Goal: Information Seeking & Learning: Learn about a topic

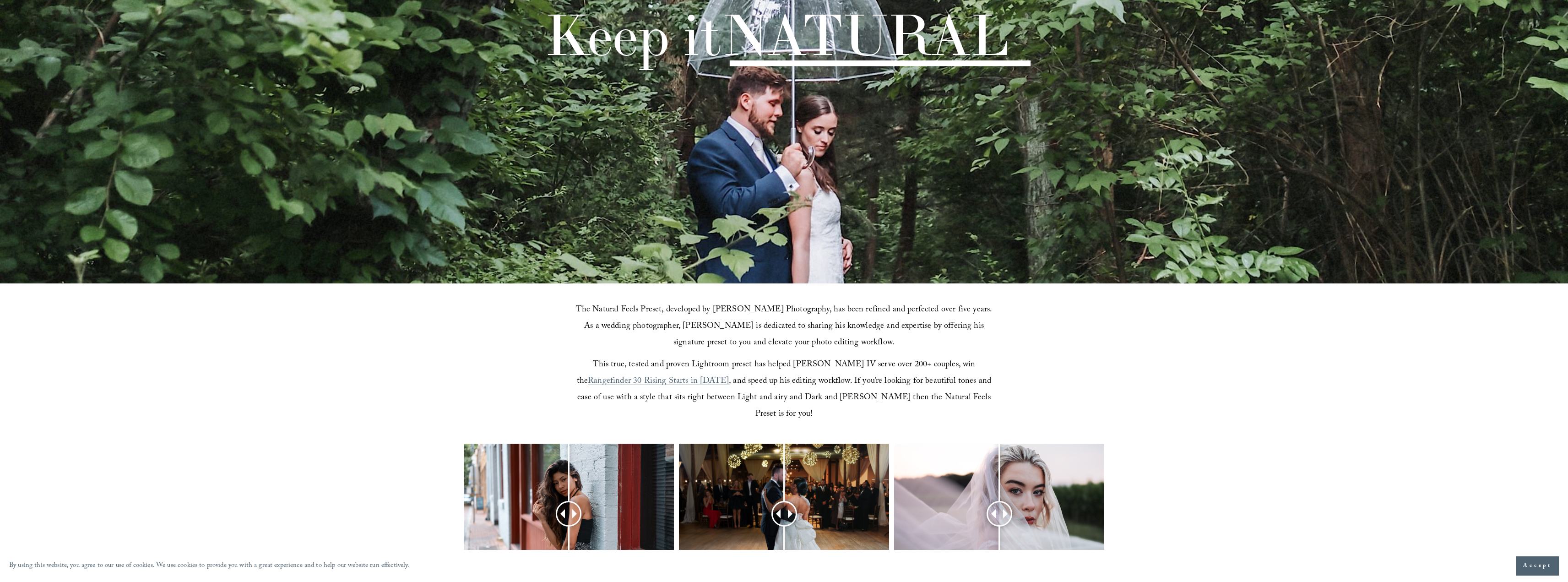
scroll to position [244, 0]
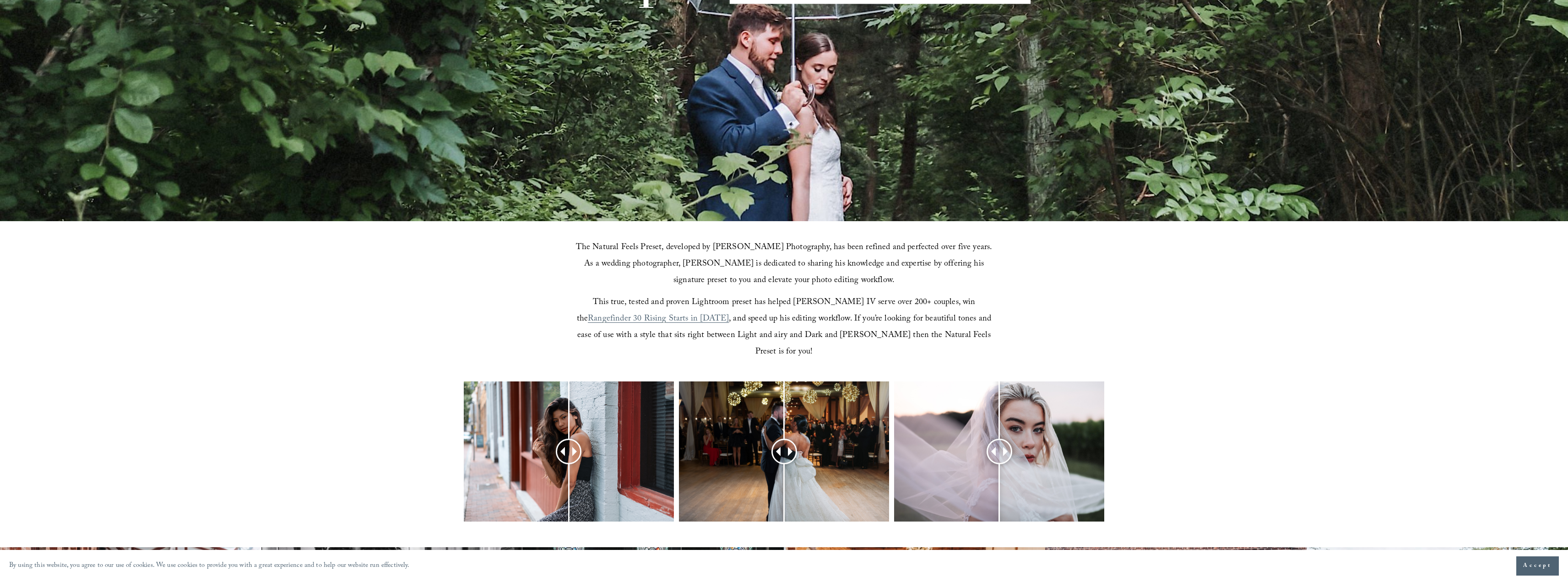
click at [1538, 565] on span "Accept" at bounding box center [1538, 566] width 29 height 9
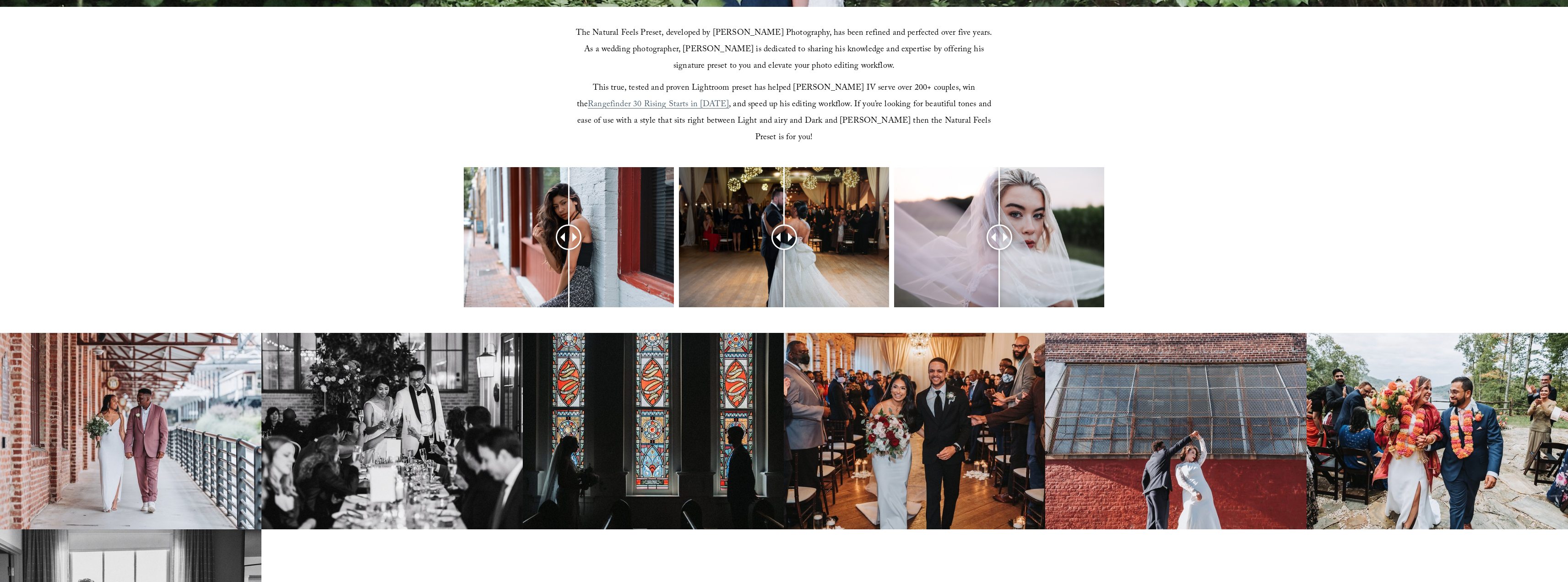
scroll to position [488, 0]
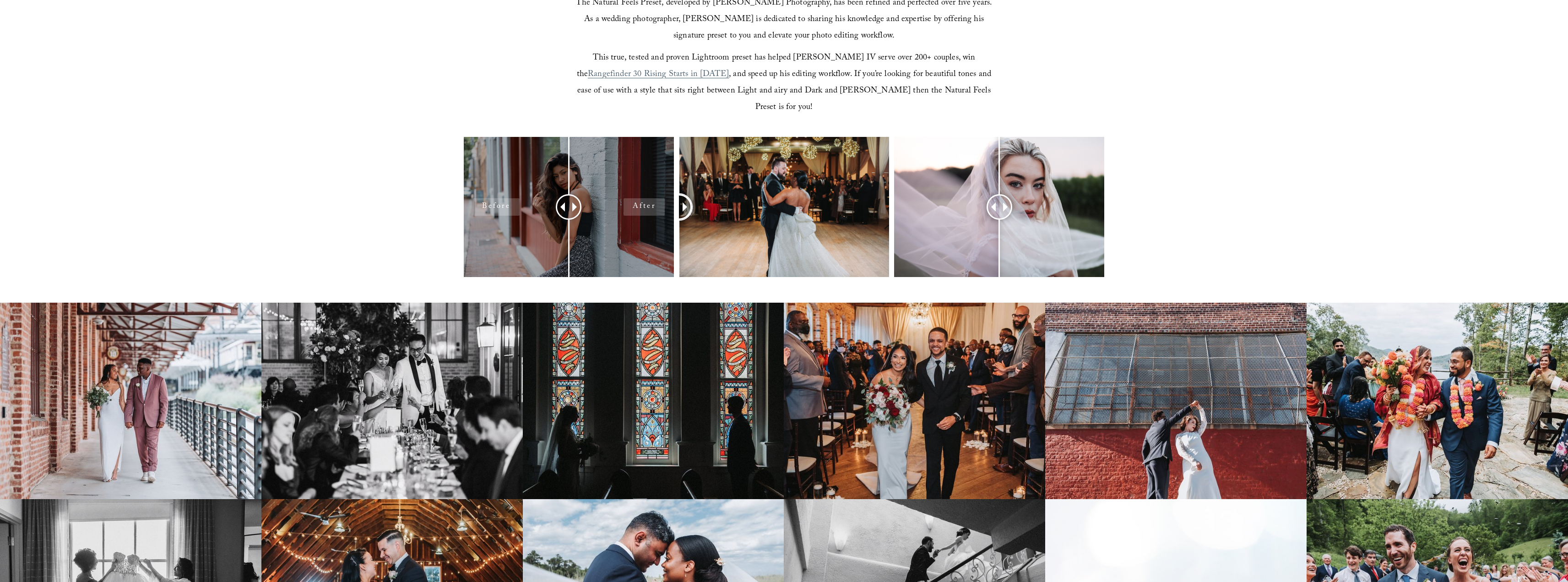
drag, startPoint x: 768, startPoint y: 190, endPoint x: 631, endPoint y: 190, distance: 137.0
click at [631, 190] on div at bounding box center [784, 218] width 1568 height 164
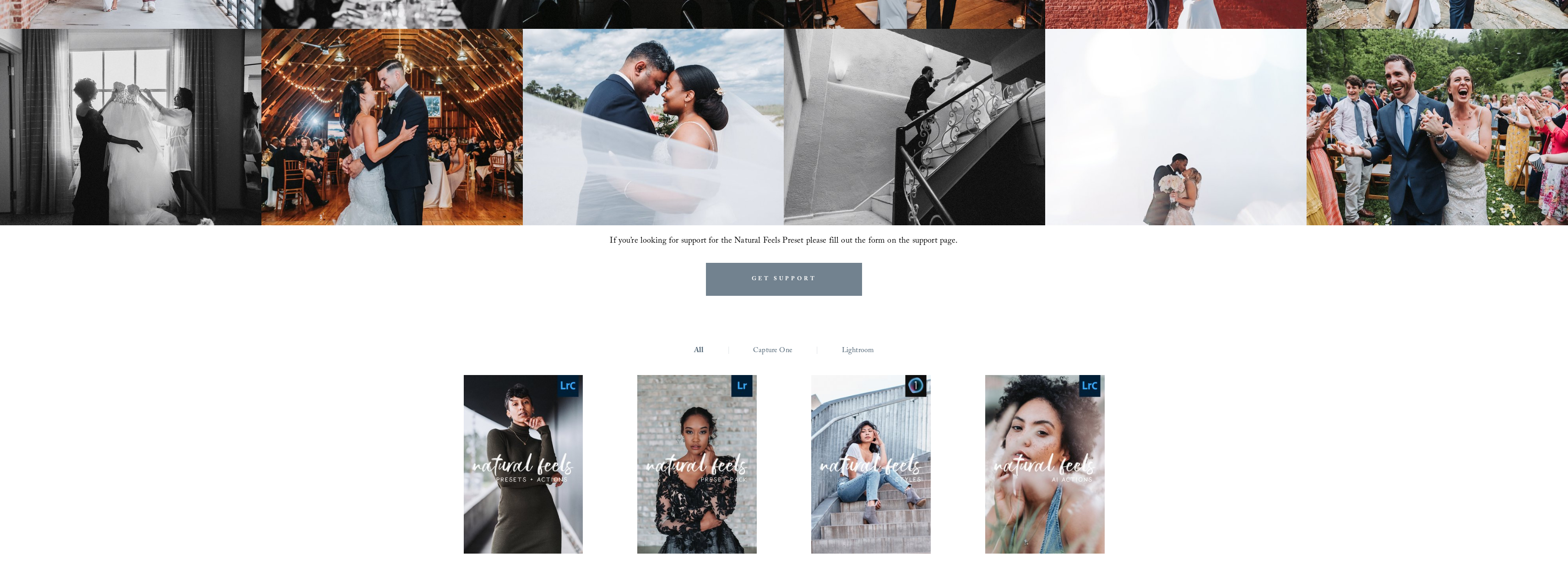
scroll to position [977, 0]
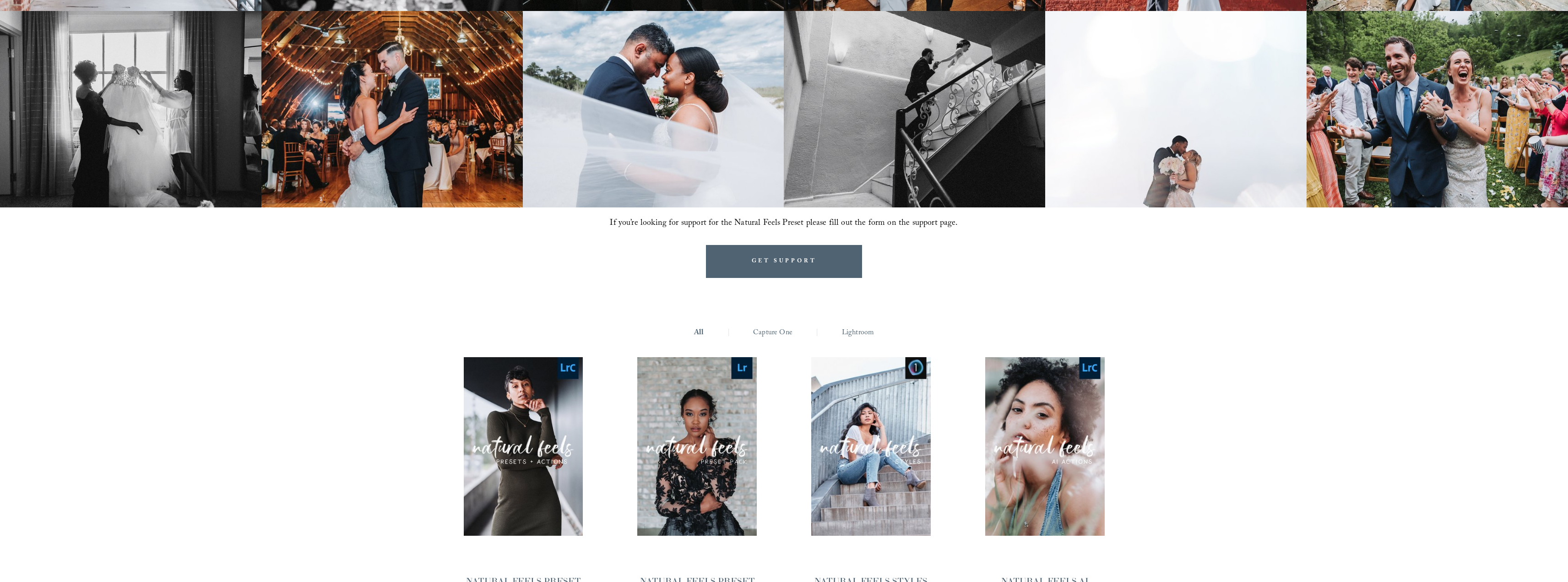
click at [1405, 116] on img at bounding box center [1437, 109] width 261 height 197
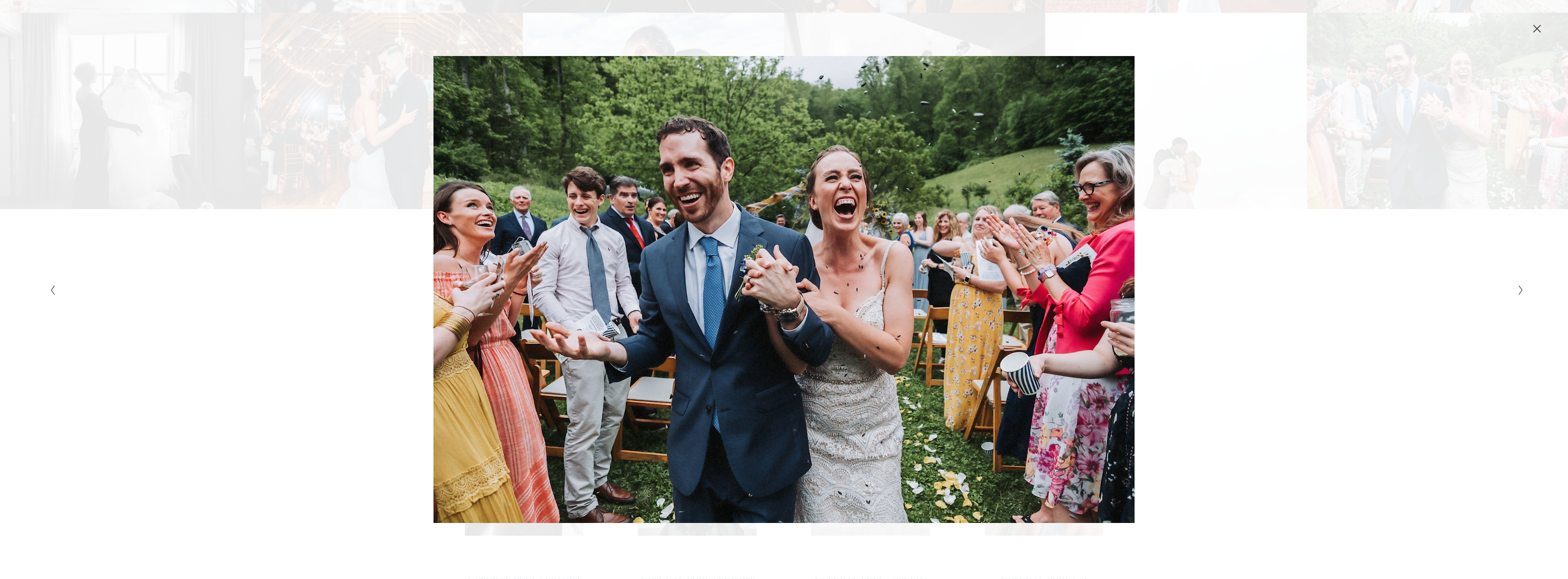
click at [260, 375] on div "Gallery" at bounding box center [415, 290] width 737 height 467
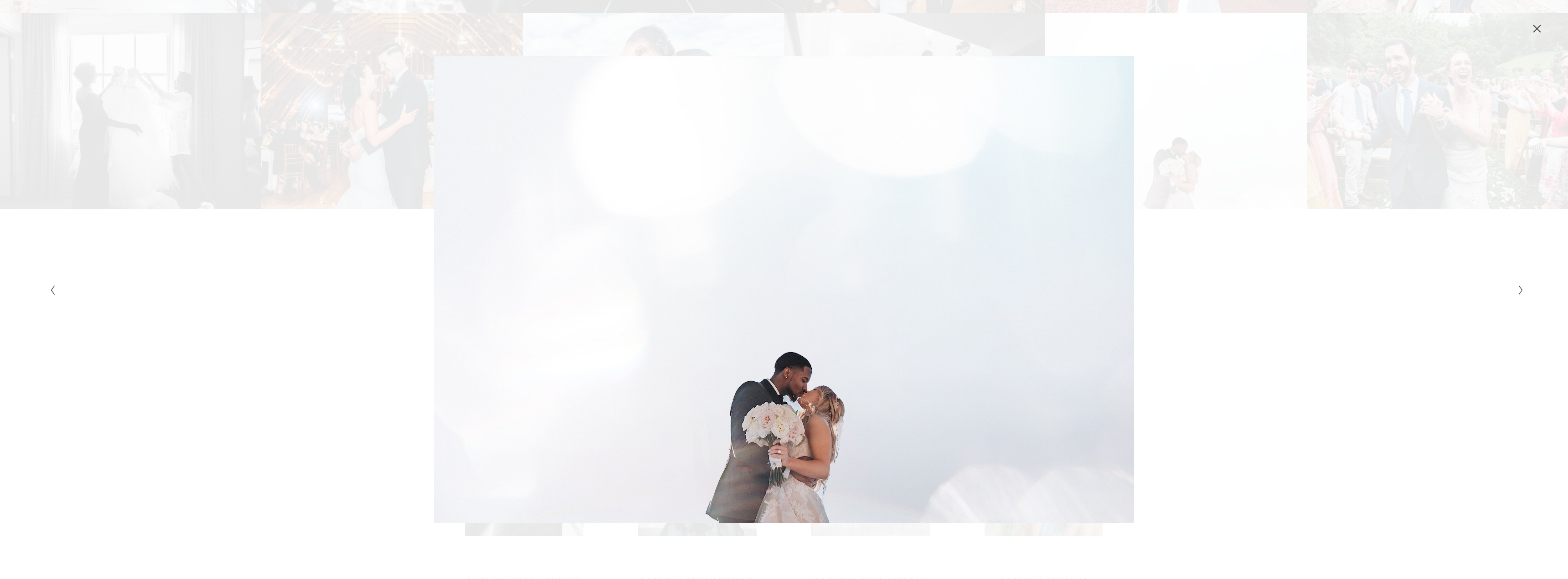
click at [569, 360] on div "Gallery" at bounding box center [415, 290] width 737 height 467
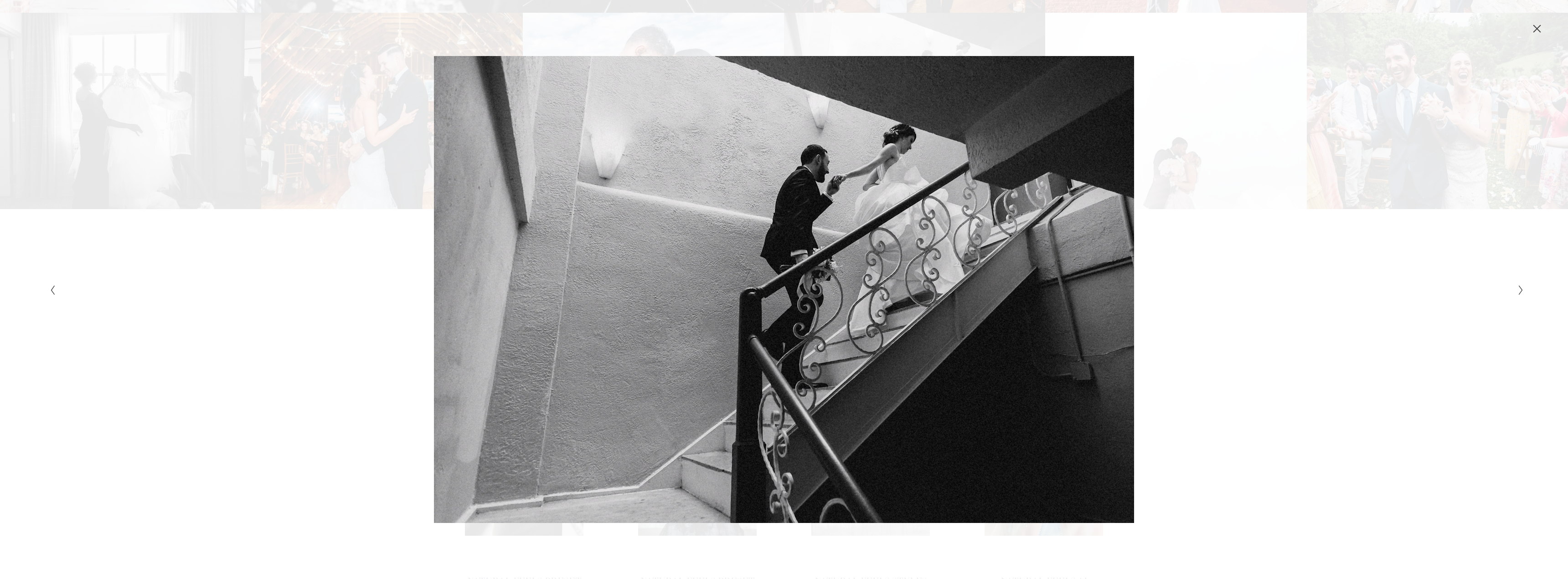
click at [546, 310] on div "Gallery" at bounding box center [415, 290] width 737 height 467
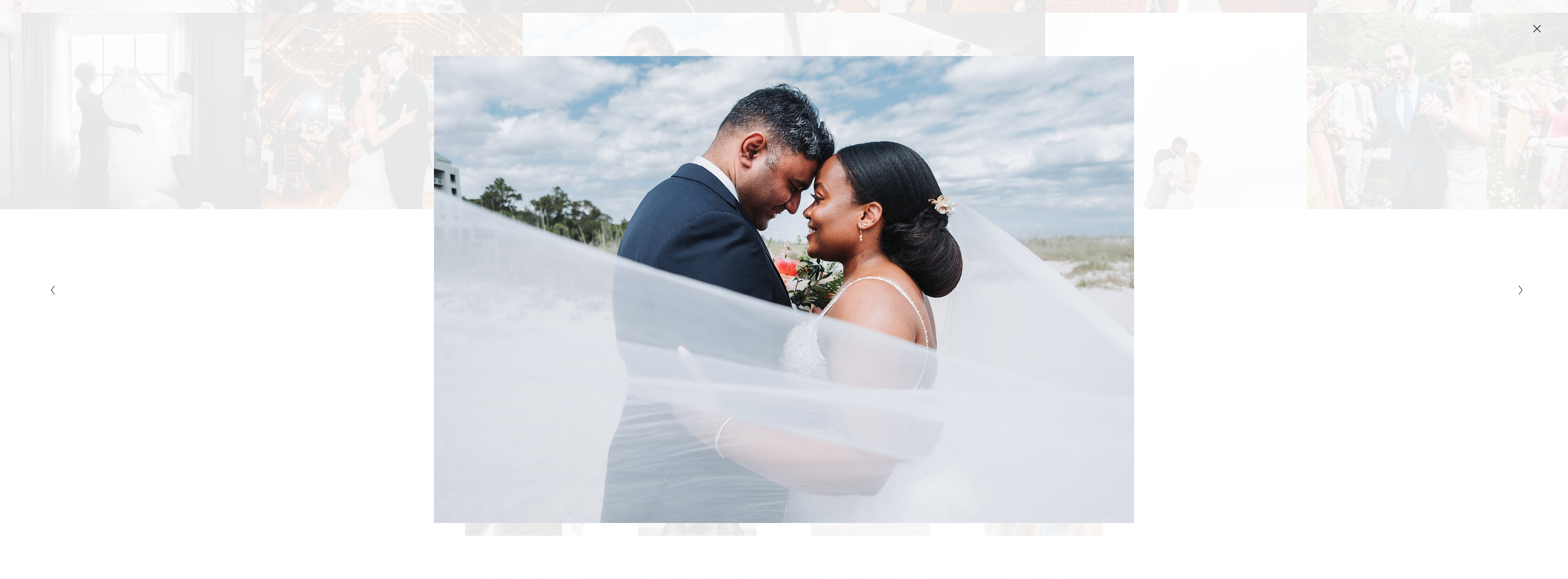
click at [1096, 281] on div "Gallery" at bounding box center [1152, 290] width 737 height 467
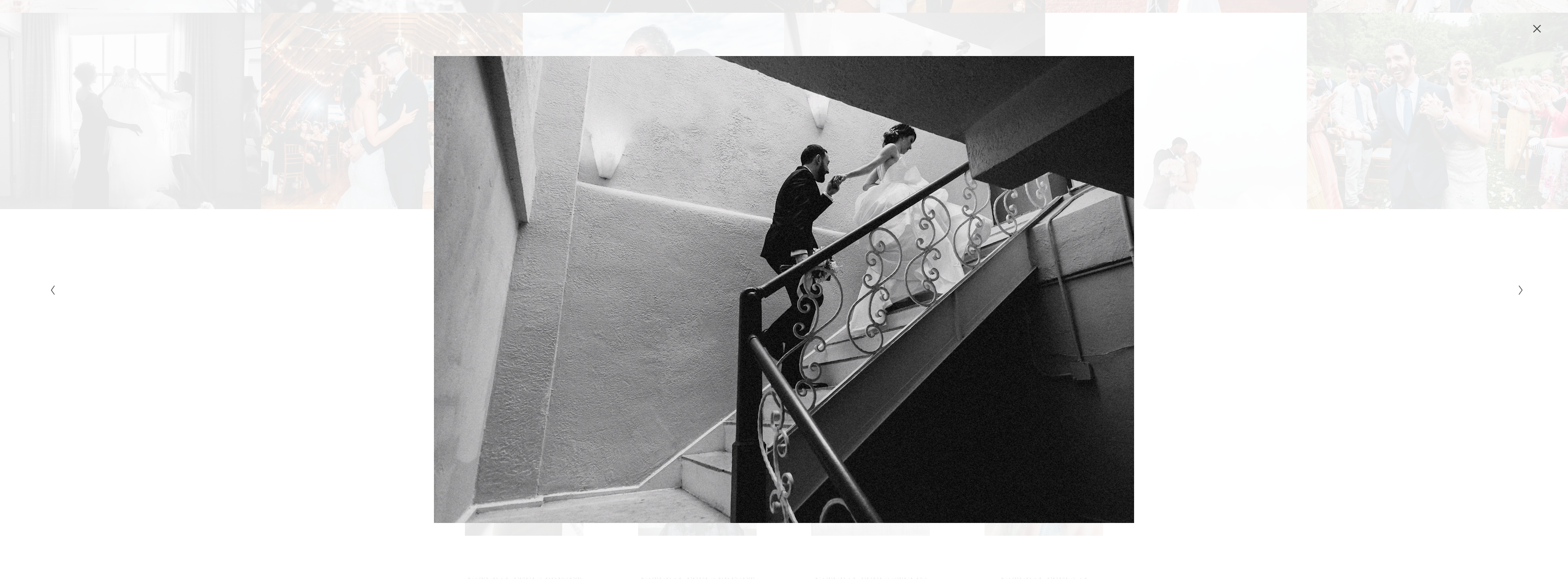
click at [1096, 281] on div "Gallery" at bounding box center [1152, 290] width 737 height 467
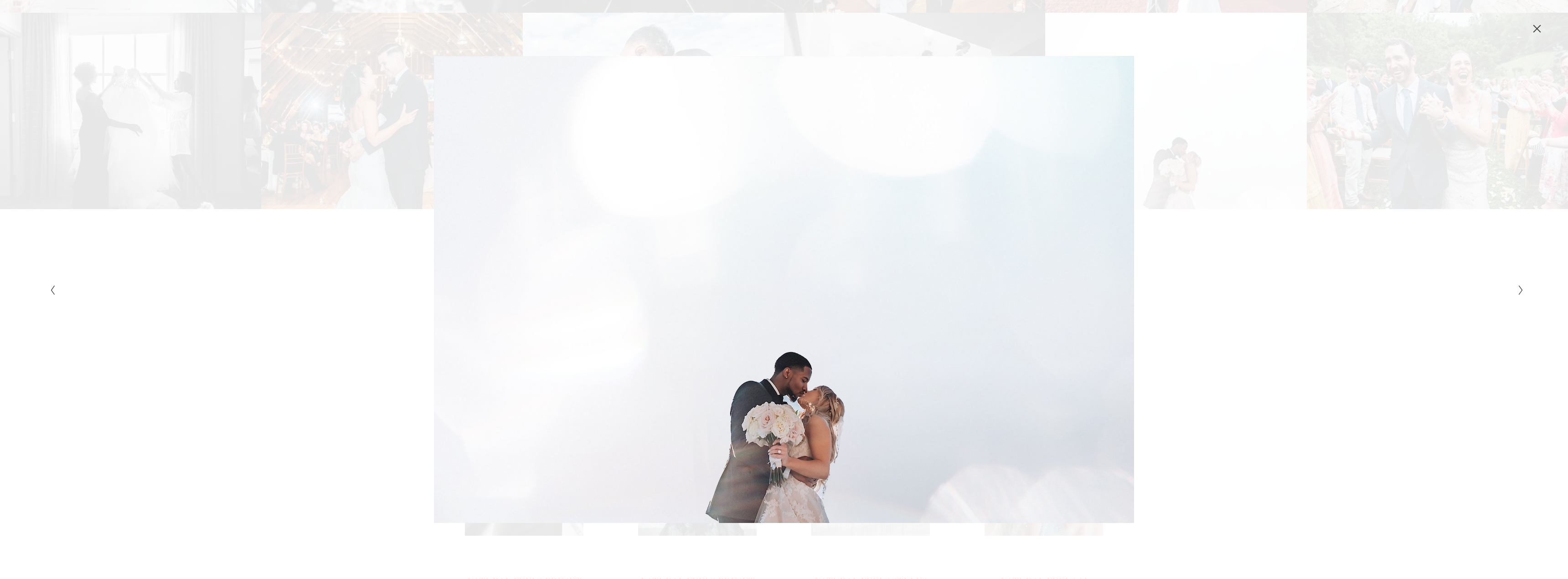
click at [1096, 281] on div "Gallery" at bounding box center [1152, 290] width 737 height 467
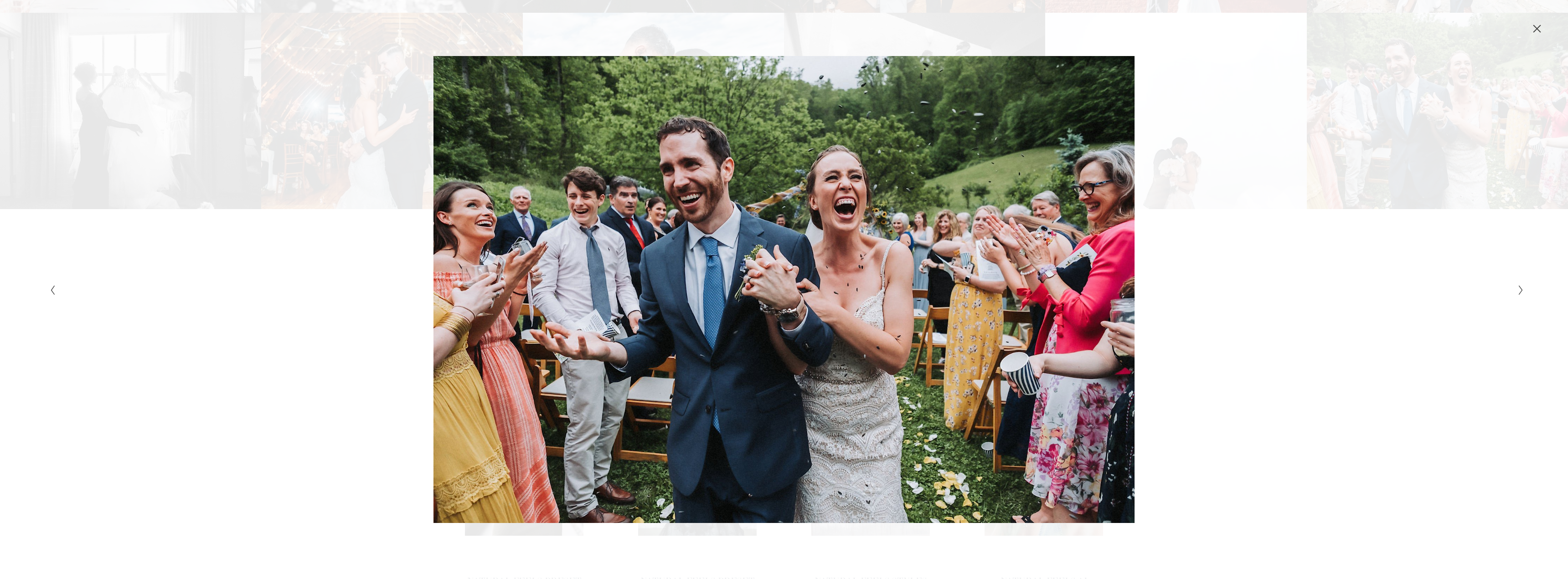
click at [1096, 281] on div "Gallery" at bounding box center [1152, 290] width 737 height 467
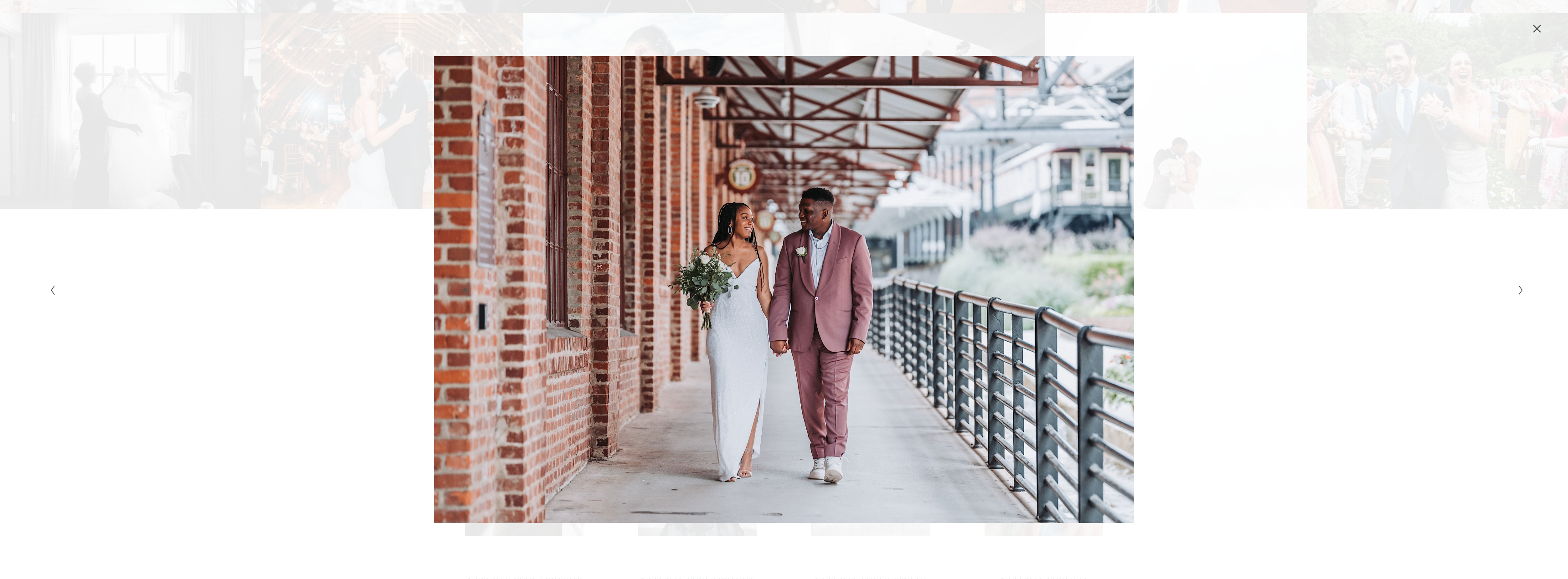
click at [1096, 281] on div "Gallery" at bounding box center [1152, 290] width 737 height 467
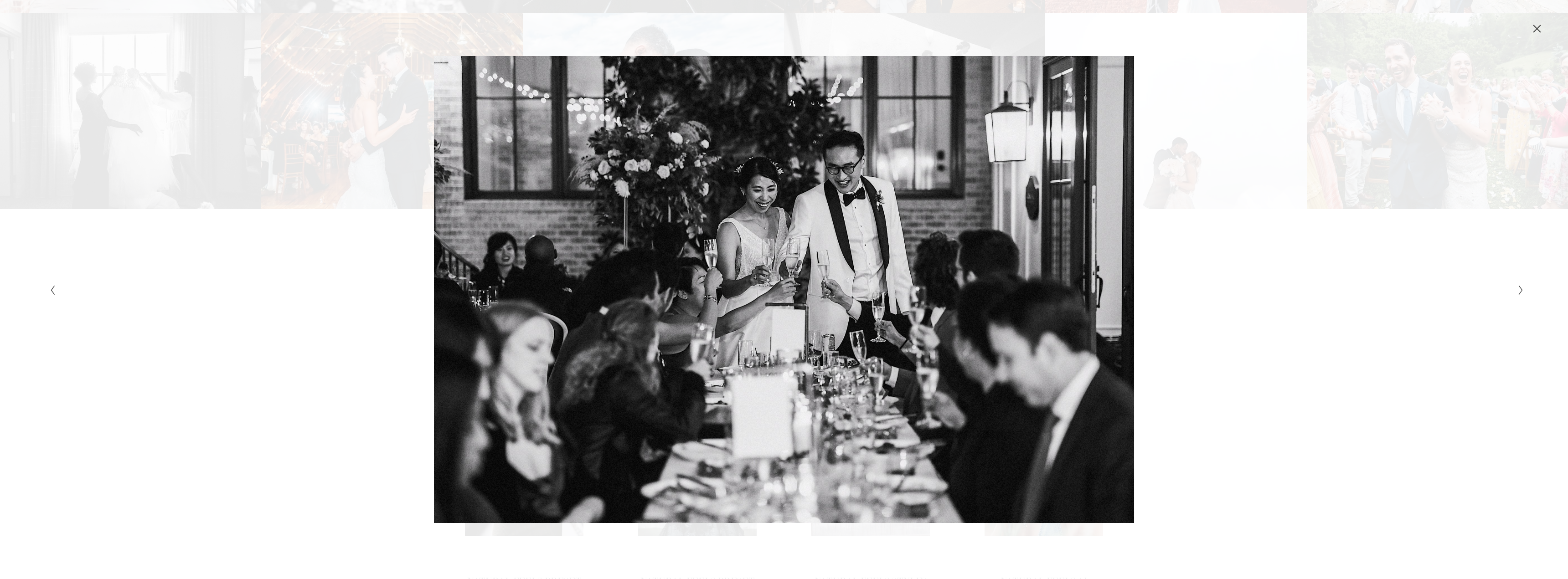
click at [1096, 281] on div "Gallery" at bounding box center [1152, 290] width 737 height 467
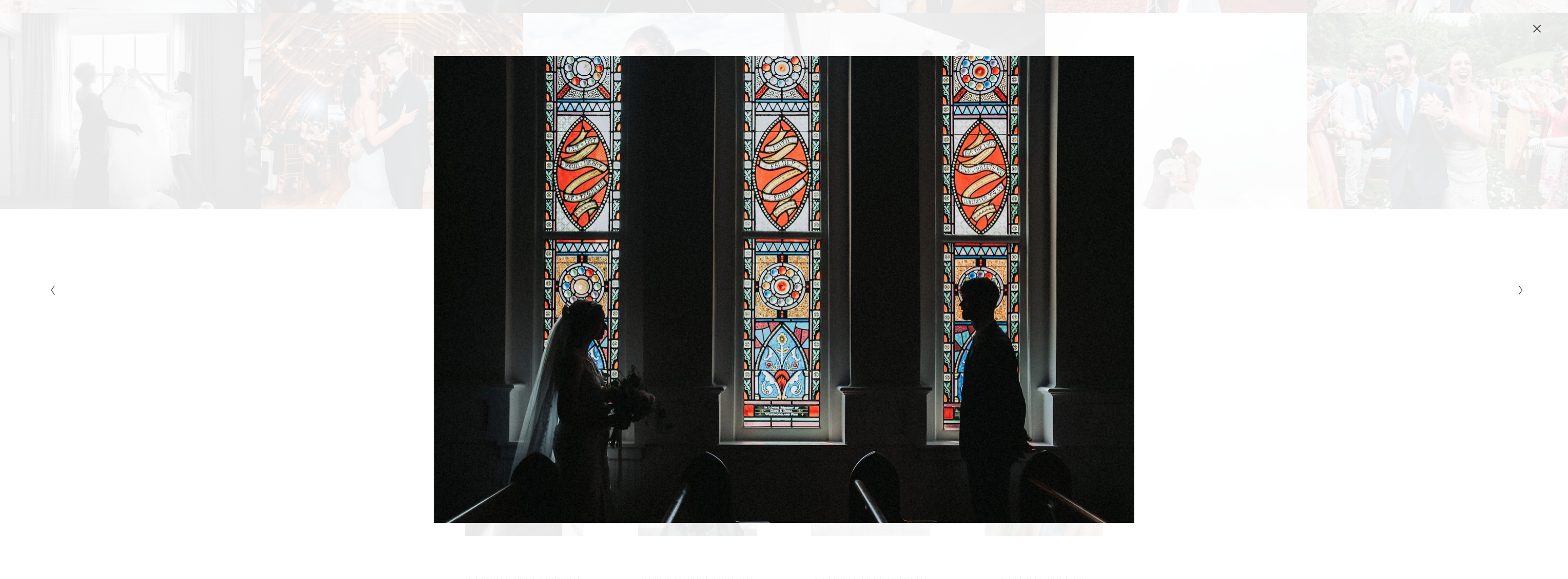
click at [1096, 281] on div "Gallery" at bounding box center [1152, 290] width 737 height 467
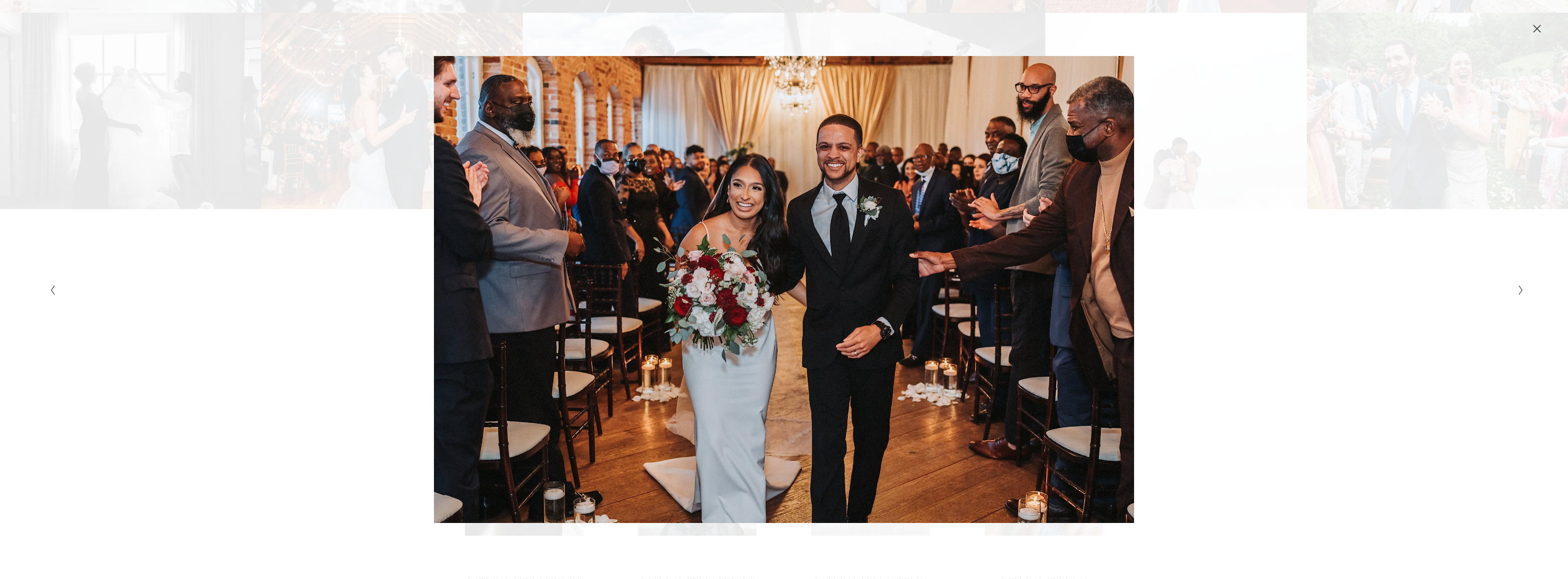
click at [1096, 281] on div "Gallery" at bounding box center [1152, 290] width 737 height 467
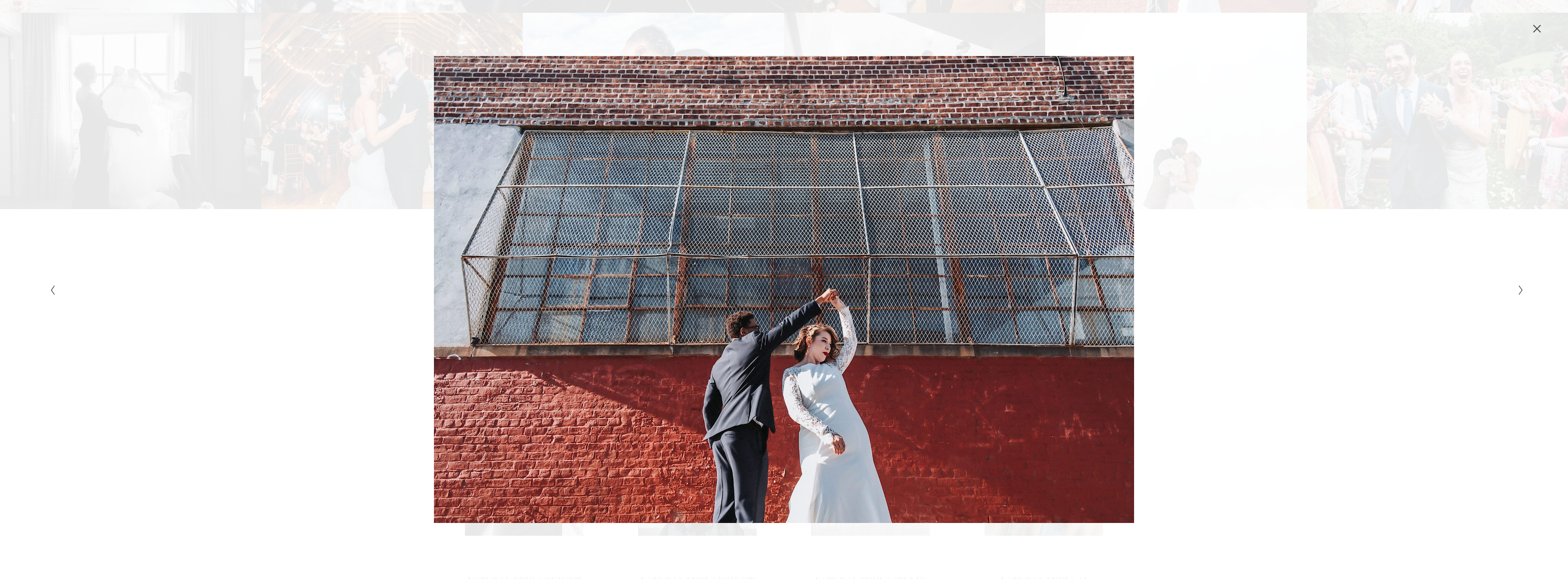
click at [340, 437] on div "Gallery" at bounding box center [415, 290] width 737 height 467
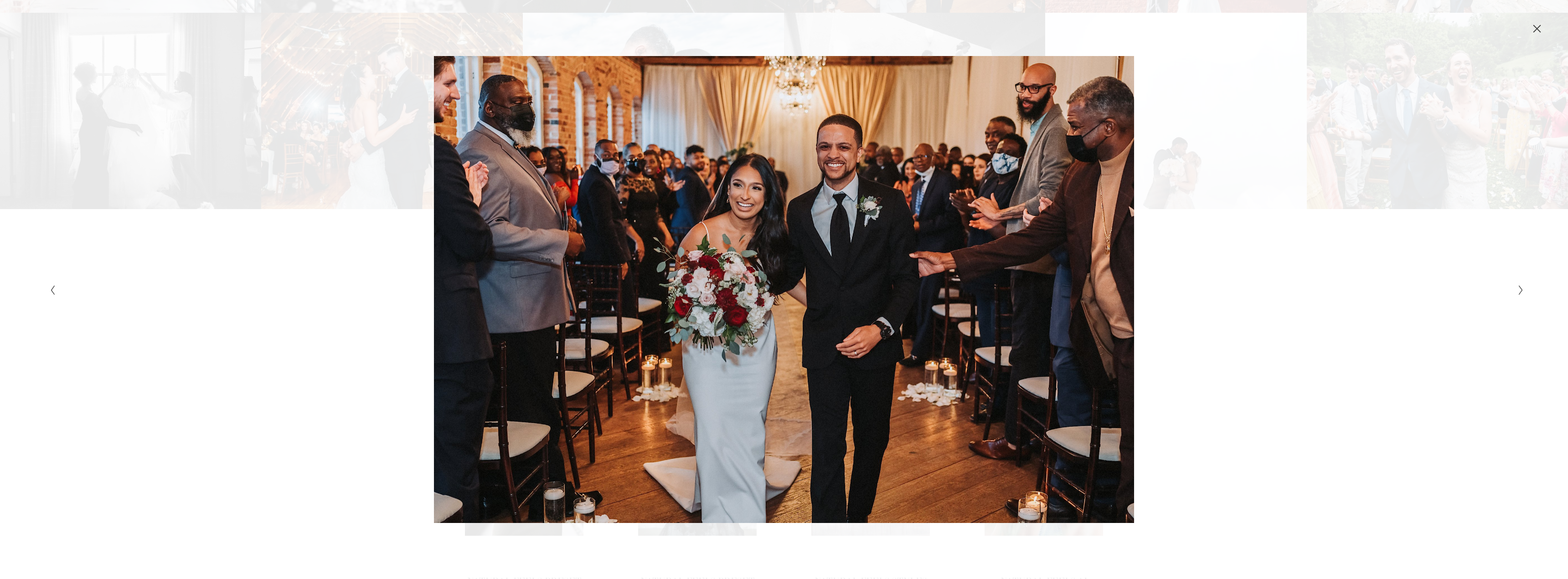
click at [1400, 350] on div "Gallery" at bounding box center [1152, 290] width 737 height 467
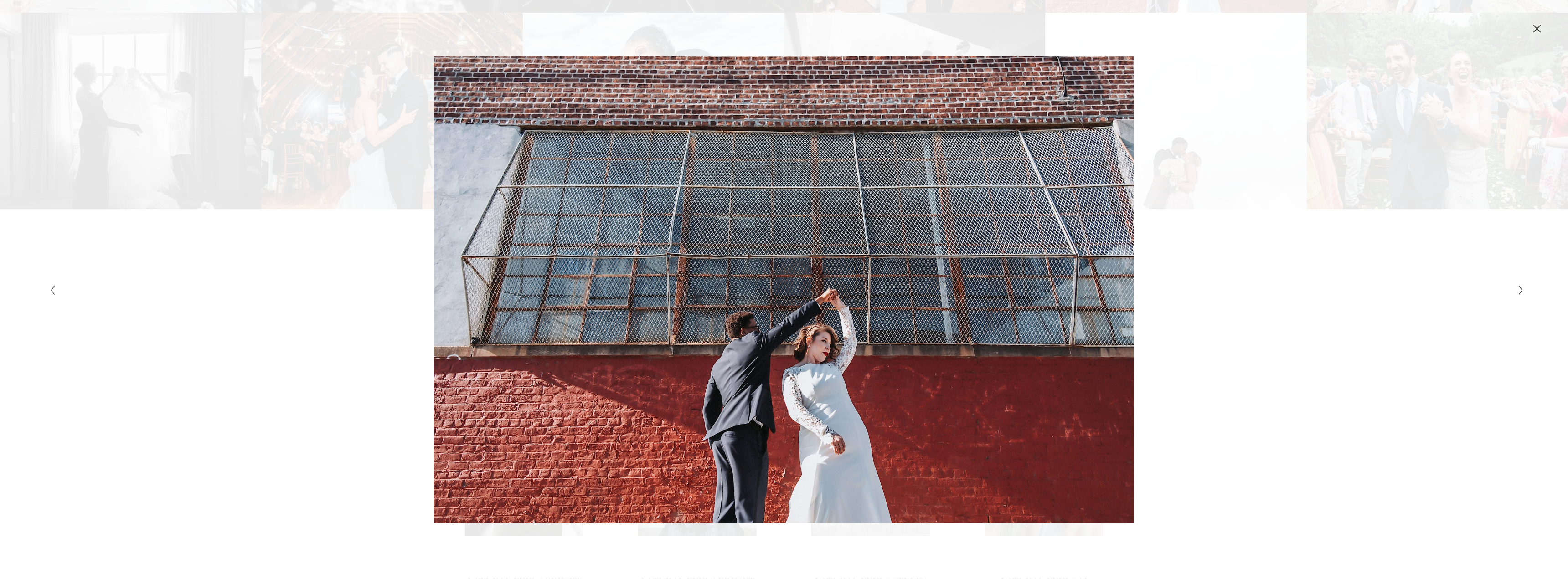
click at [1536, 29] on icon "Close" at bounding box center [1537, 29] width 7 height 7
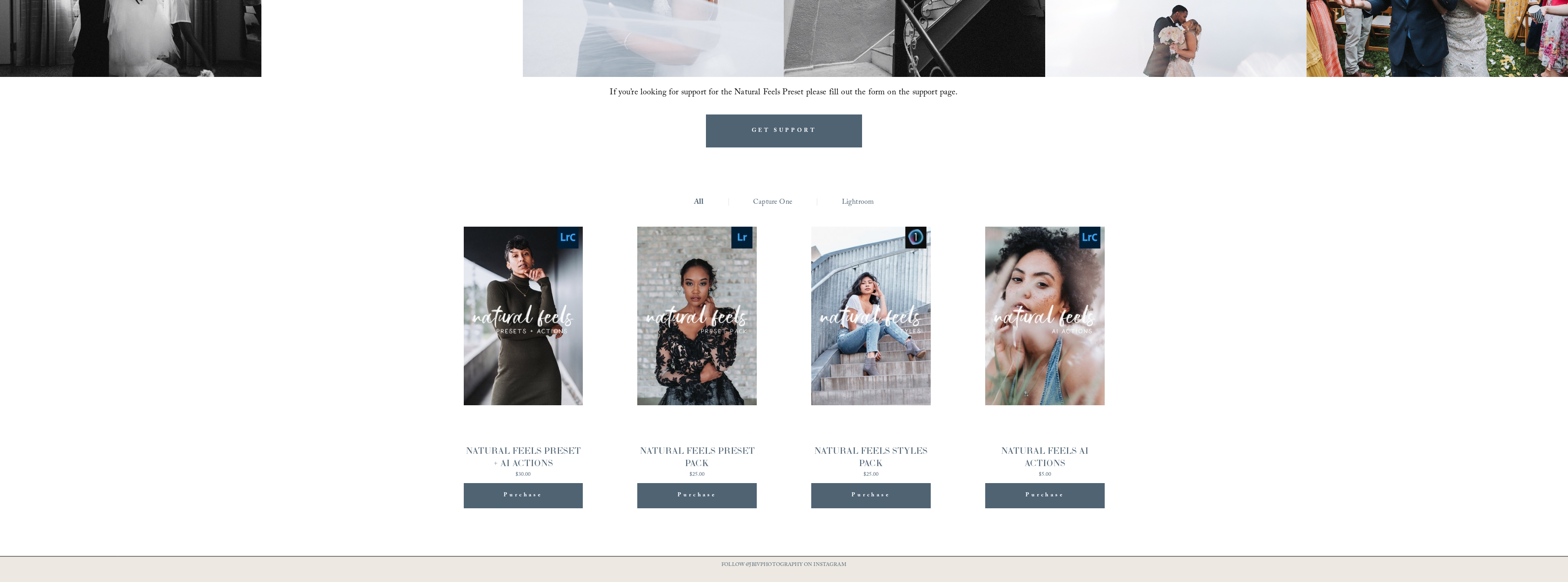
scroll to position [1191, 0]
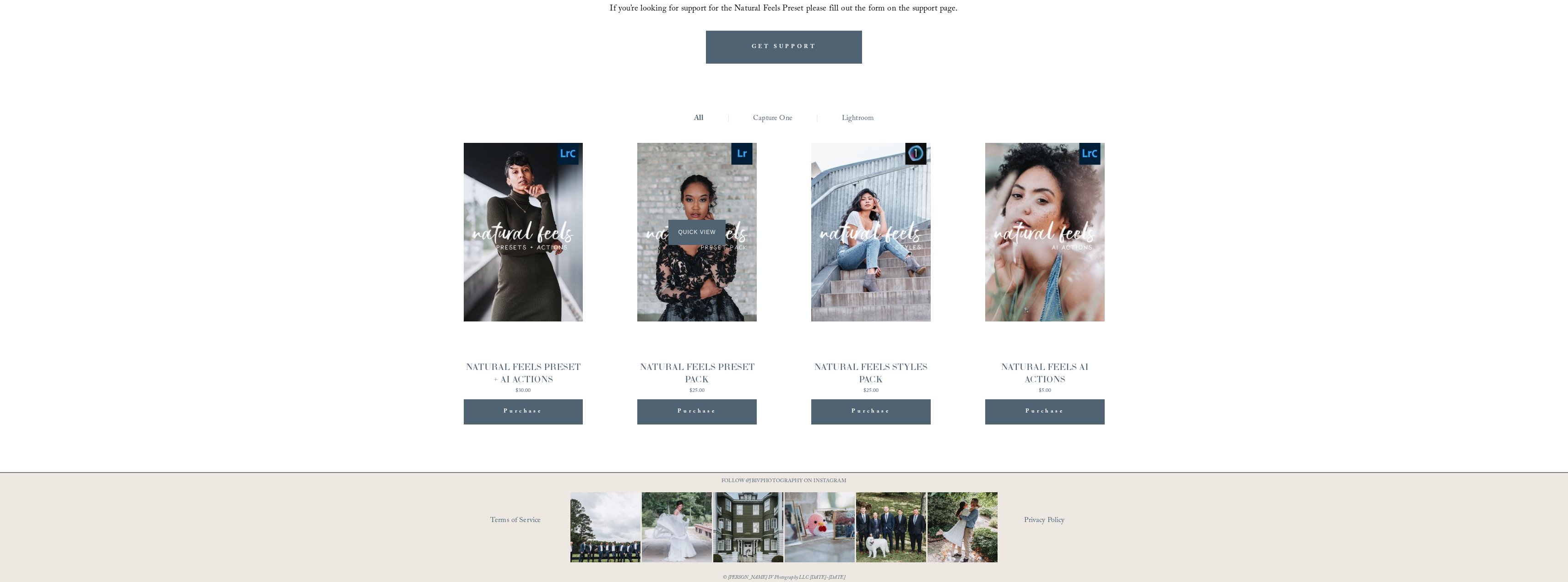
click at [711, 256] on div "Quick View" at bounding box center [697, 232] width 119 height 179
click at [874, 264] on div "Quick View" at bounding box center [871, 232] width 119 height 179
click at [1044, 251] on div "Quick View" at bounding box center [1044, 232] width 119 height 179
click at [667, 523] on img at bounding box center [676, 527] width 105 height 70
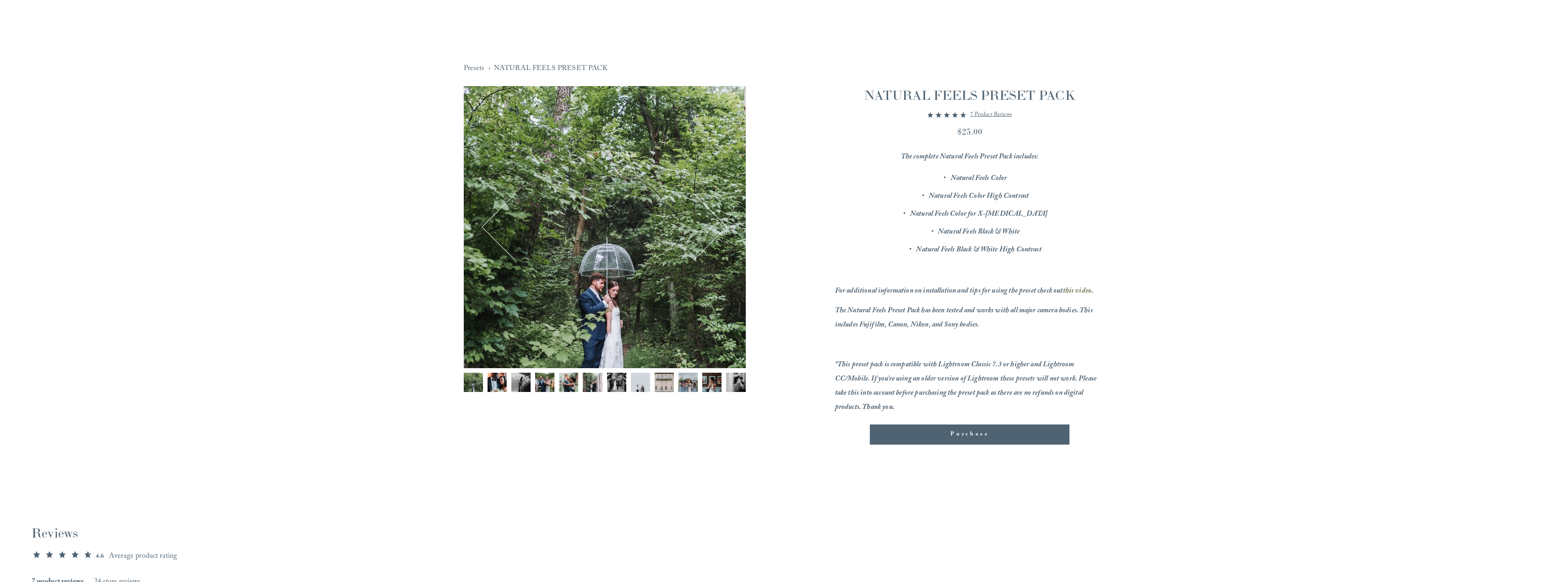
scroll to position [122, 0]
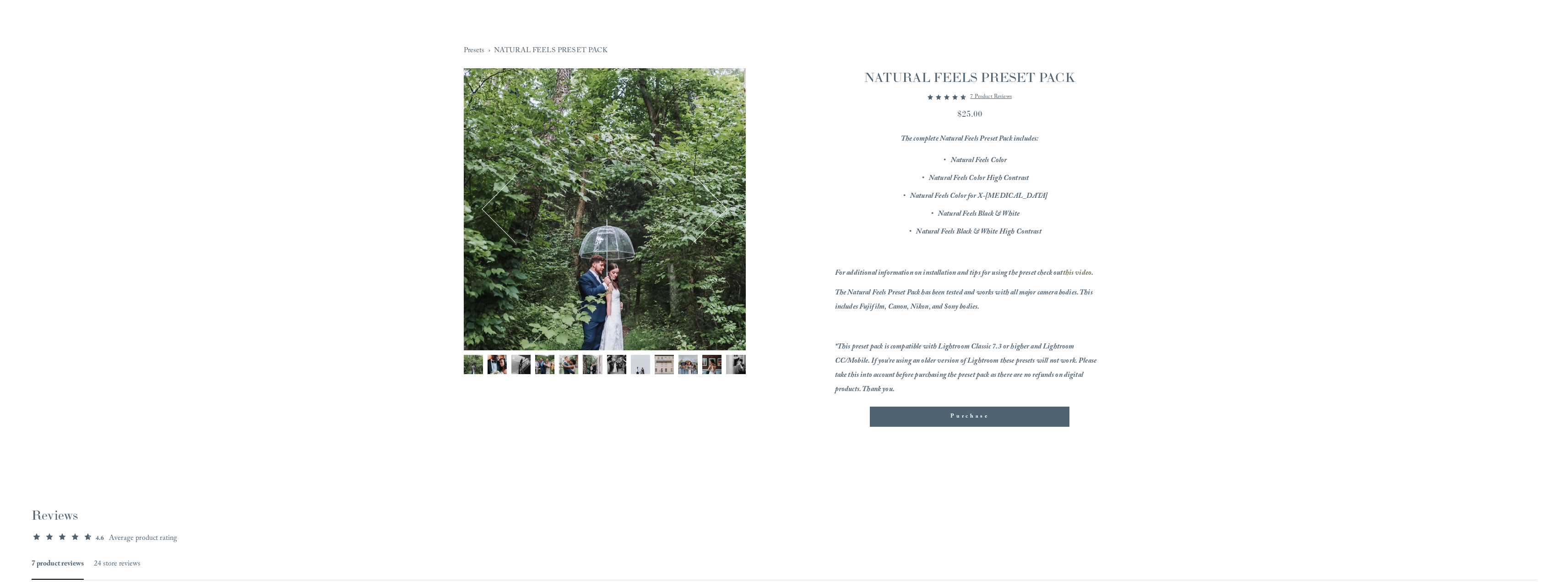
click at [504, 360] on img "Image 2 of 12" at bounding box center [497, 364] width 19 height 19
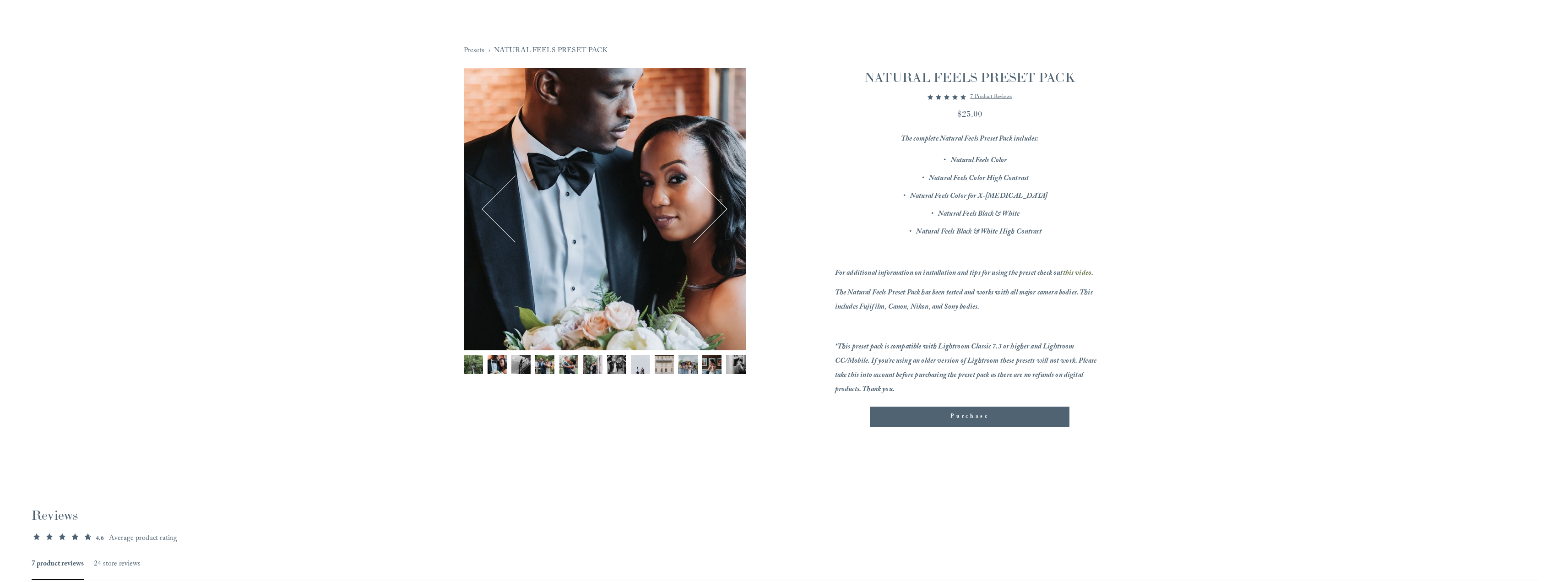
click at [522, 366] on img "Image 3 of 12" at bounding box center [520, 364] width 19 height 19
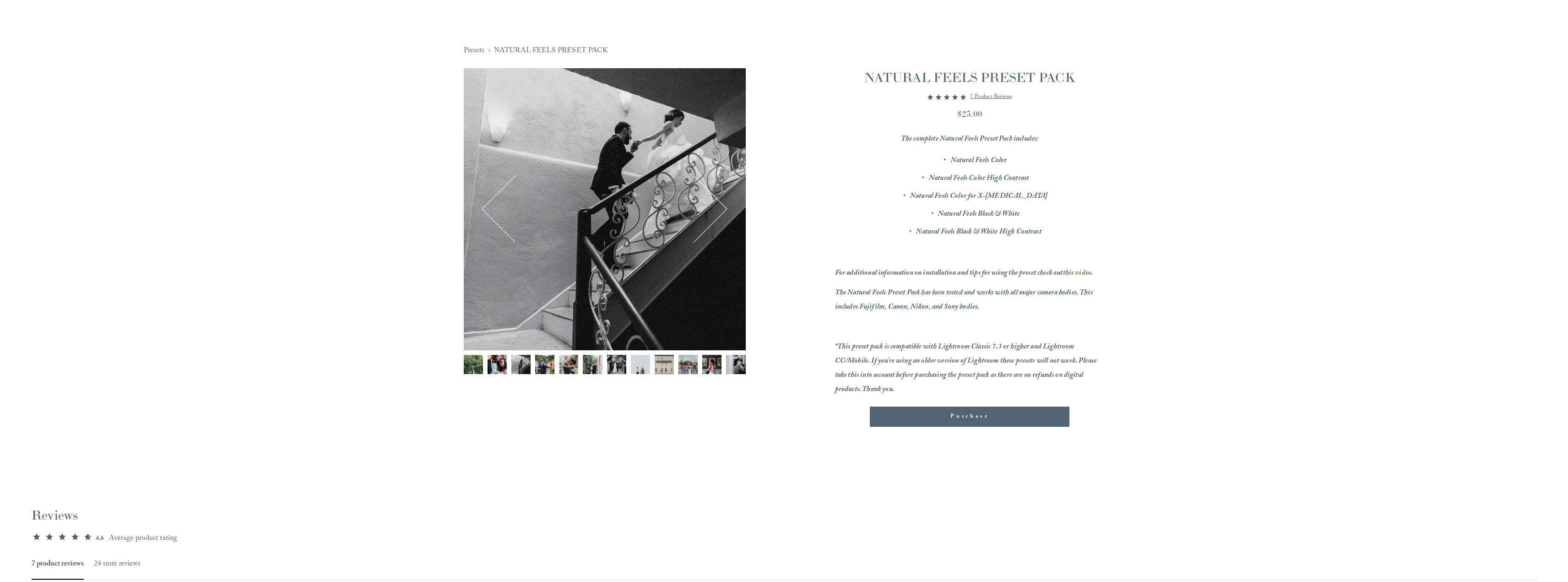
click at [539, 368] on img "Image 4 of 12" at bounding box center [544, 364] width 19 height 19
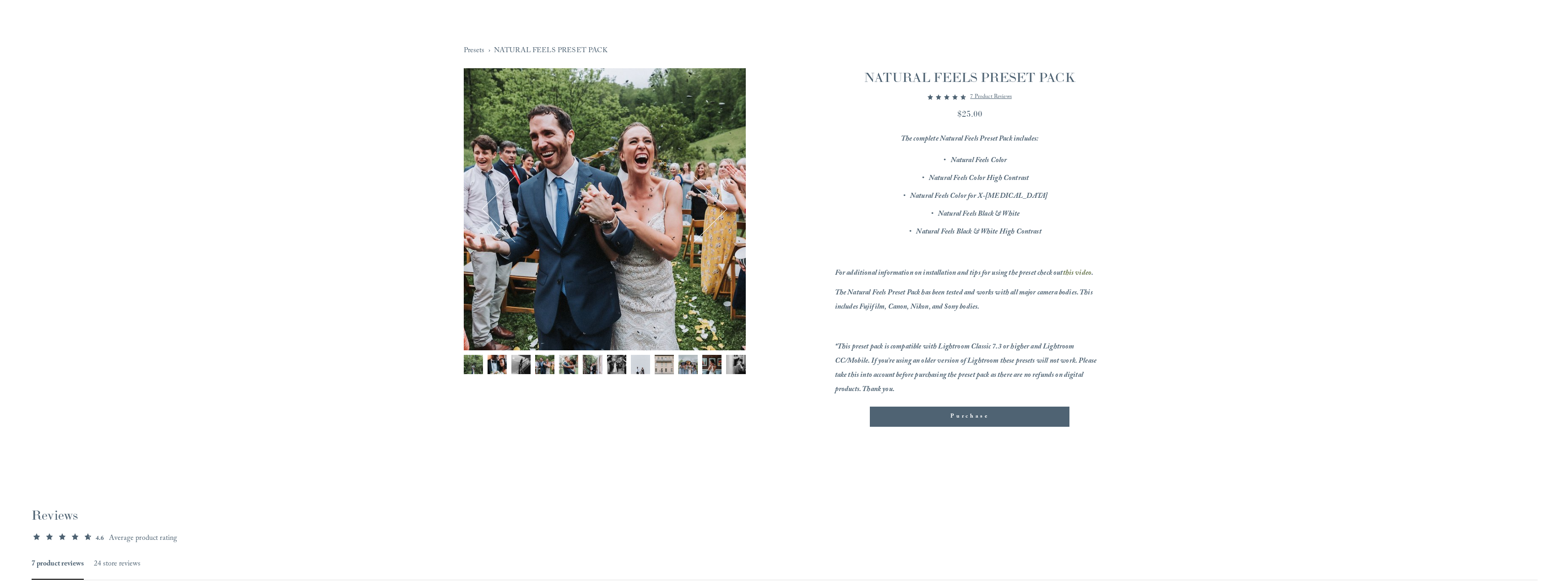
click at [595, 362] on img "Image 6 of 12" at bounding box center [592, 364] width 19 height 19
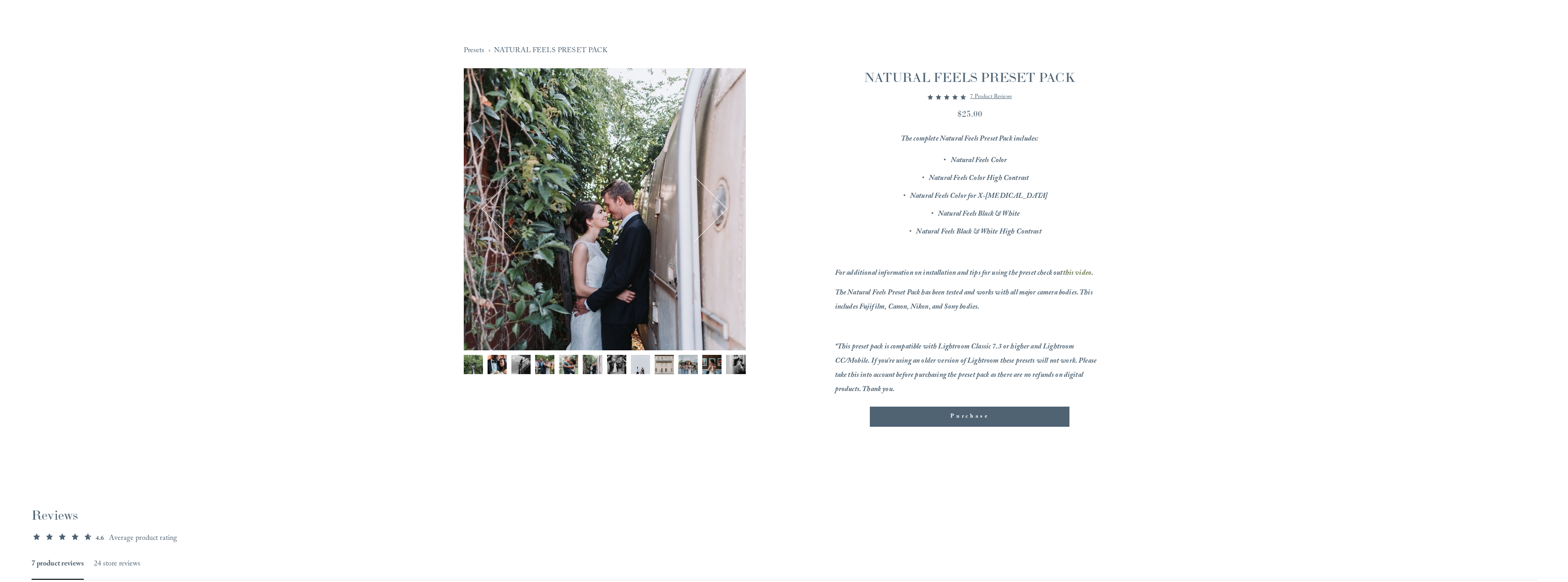
click at [613, 367] on img "Image 7 of 12" at bounding box center [616, 364] width 19 height 19
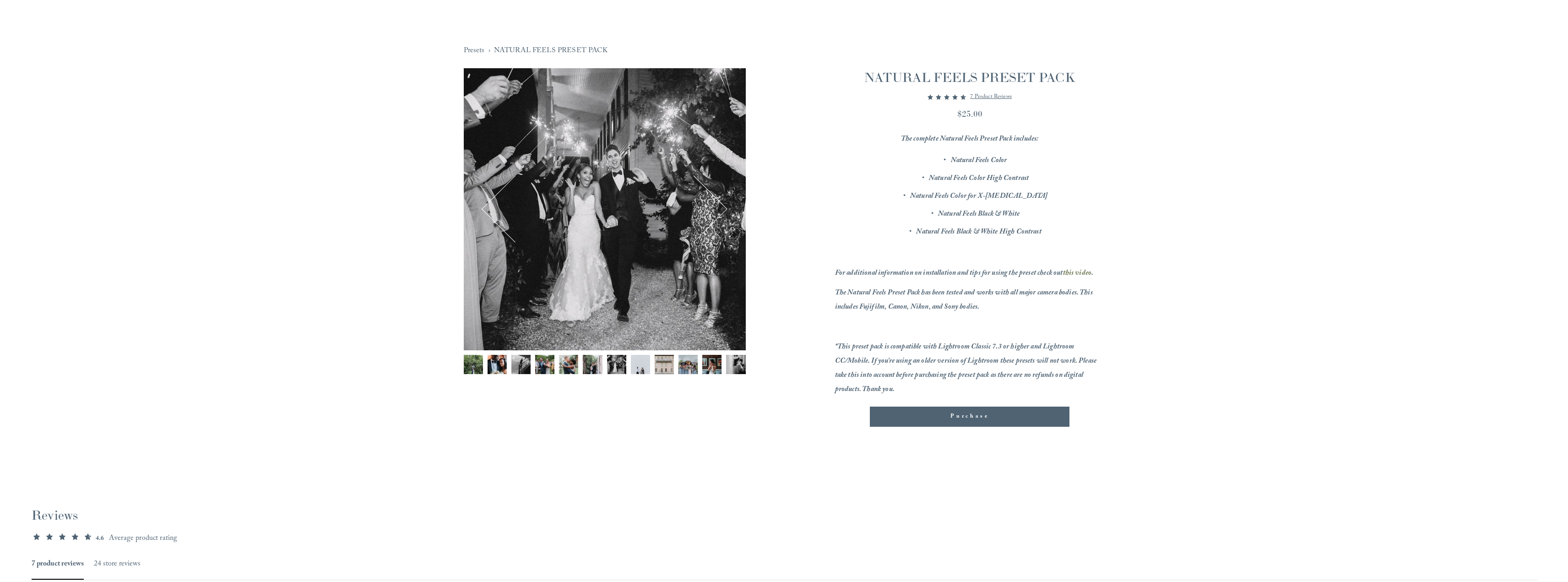
click at [645, 362] on img "Image 8 of 12" at bounding box center [640, 364] width 19 height 19
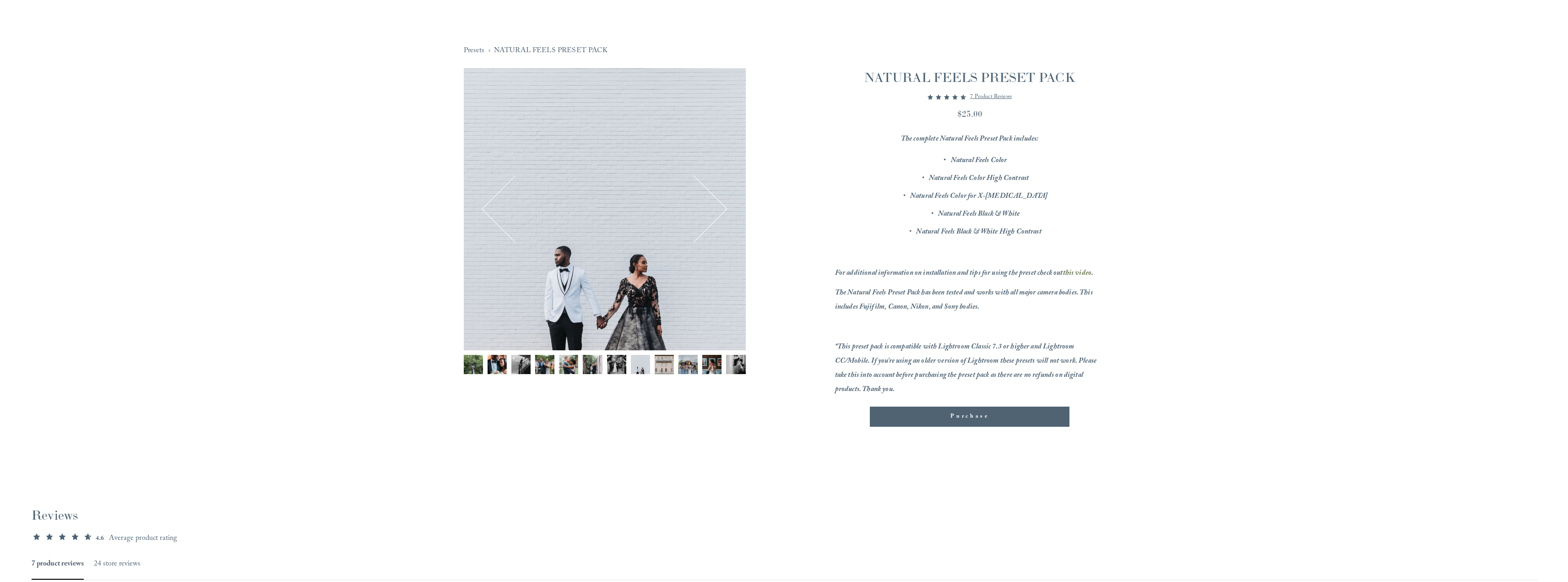
click at [676, 369] on div "Gallery thumbnails" at bounding box center [605, 367] width 282 height 24
click at [667, 366] on img "Image 9 of 12" at bounding box center [664, 364] width 19 height 19
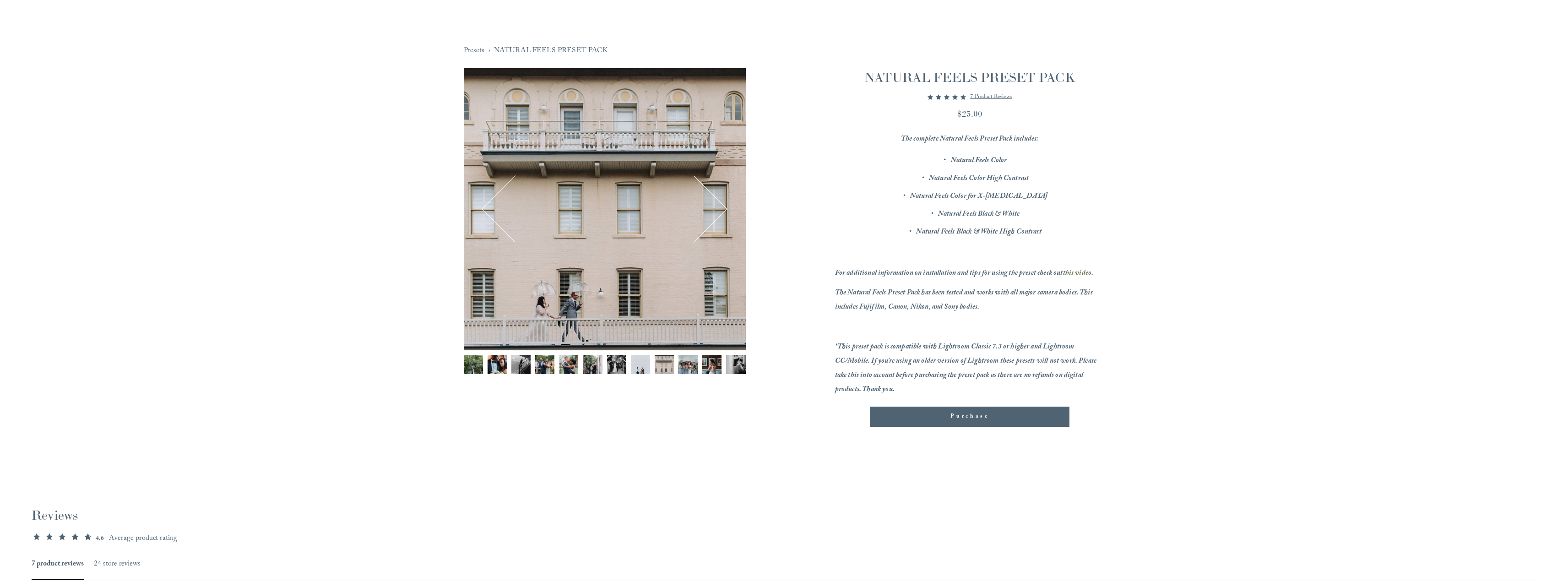
click at [690, 366] on img "Image 10 of 12" at bounding box center [688, 364] width 19 height 19
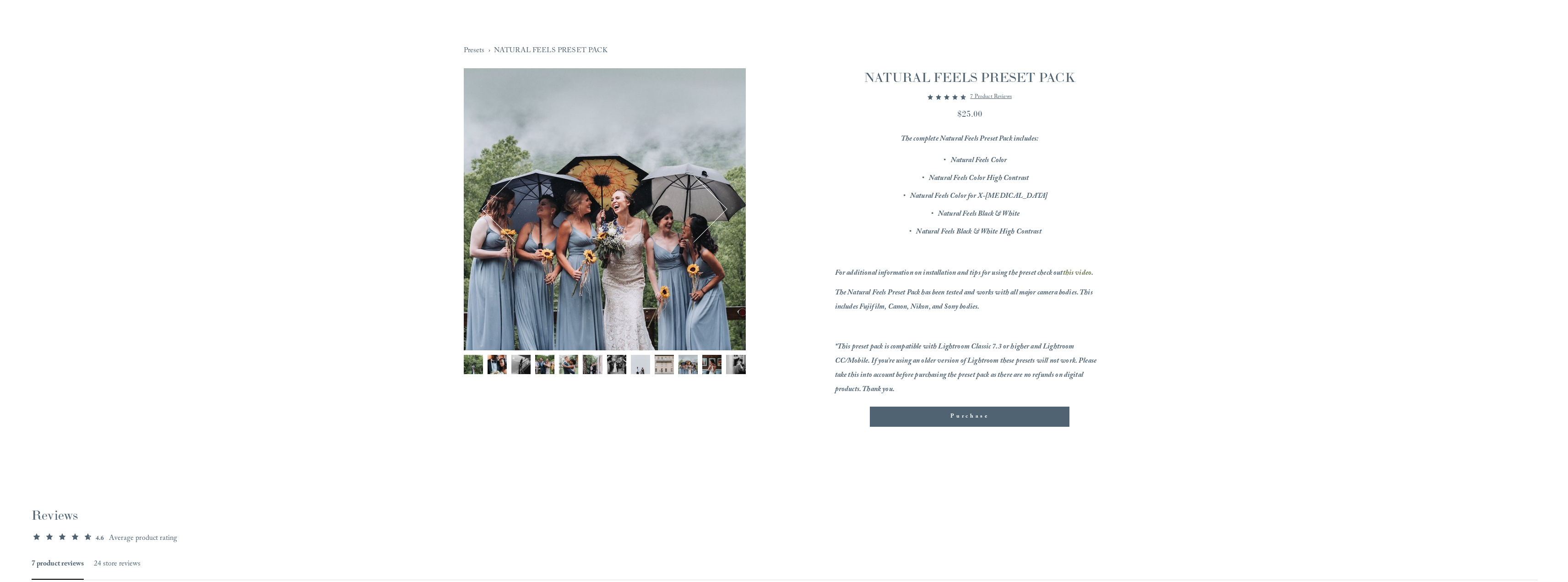
click at [713, 366] on img "Image 11 of 12" at bounding box center [712, 364] width 19 height 19
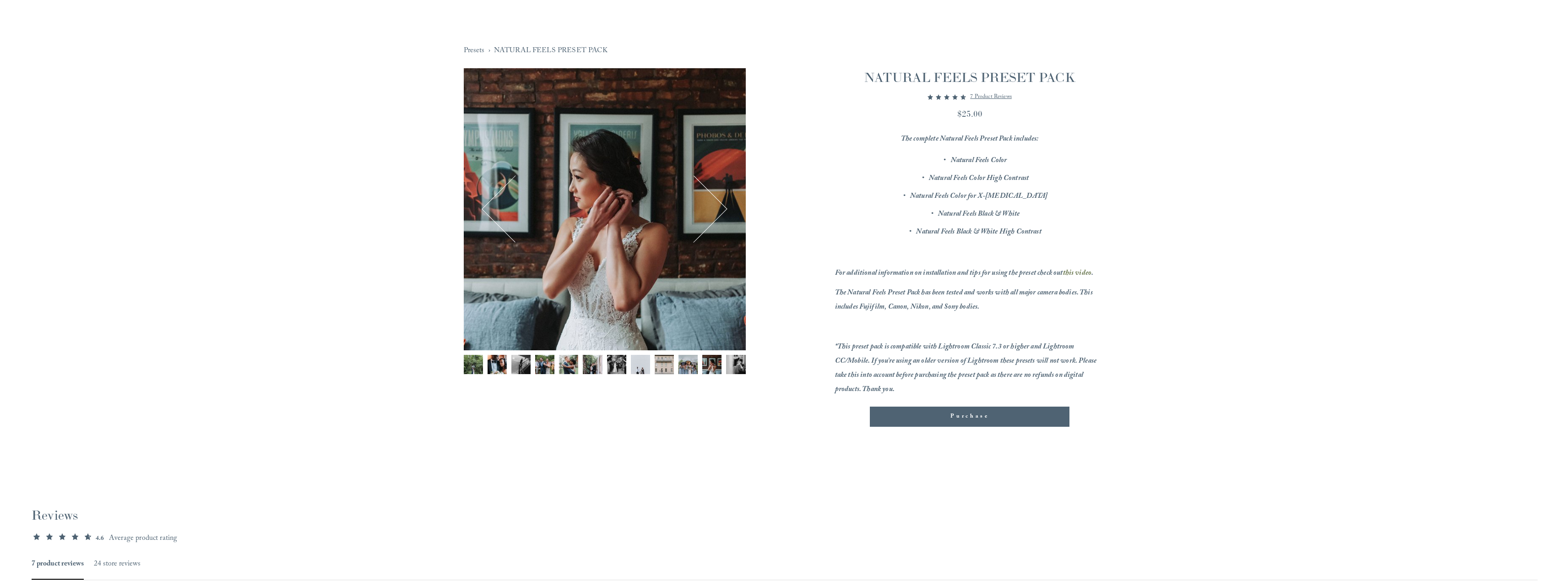
click at [738, 367] on img "Image 12 of 12" at bounding box center [735, 364] width 19 height 19
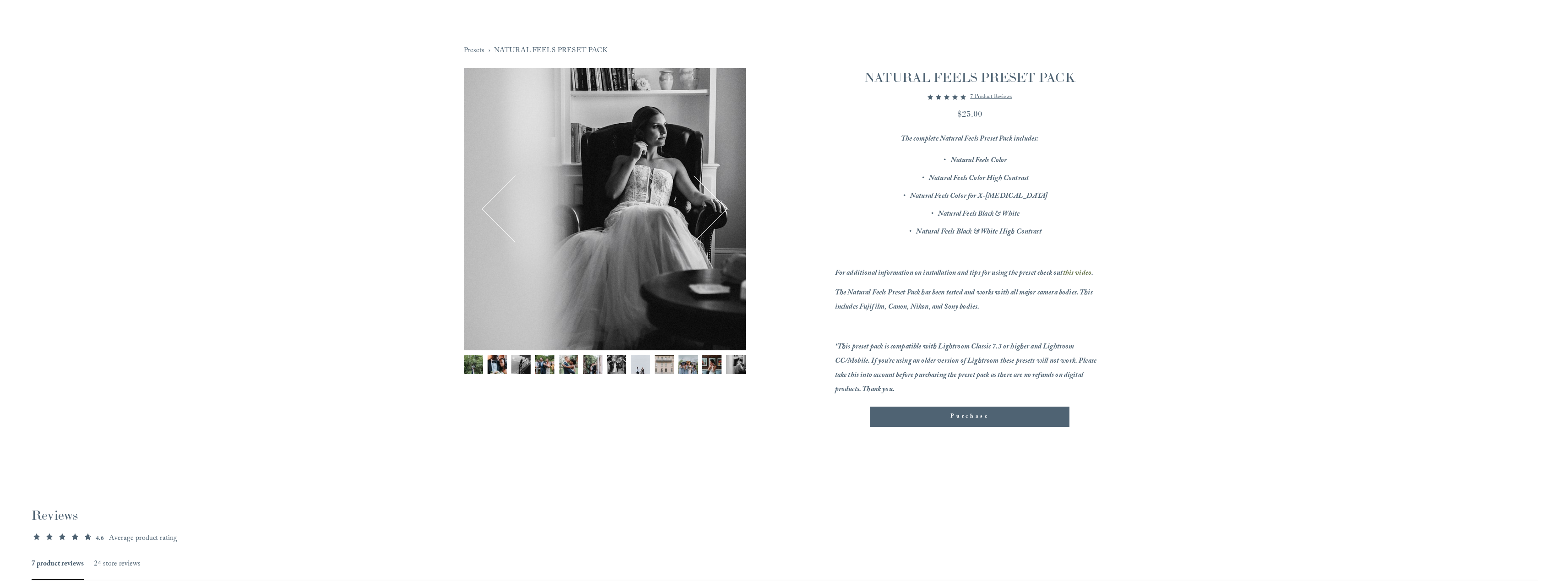
click at [671, 368] on img "Image 9 of 12" at bounding box center [664, 364] width 19 height 19
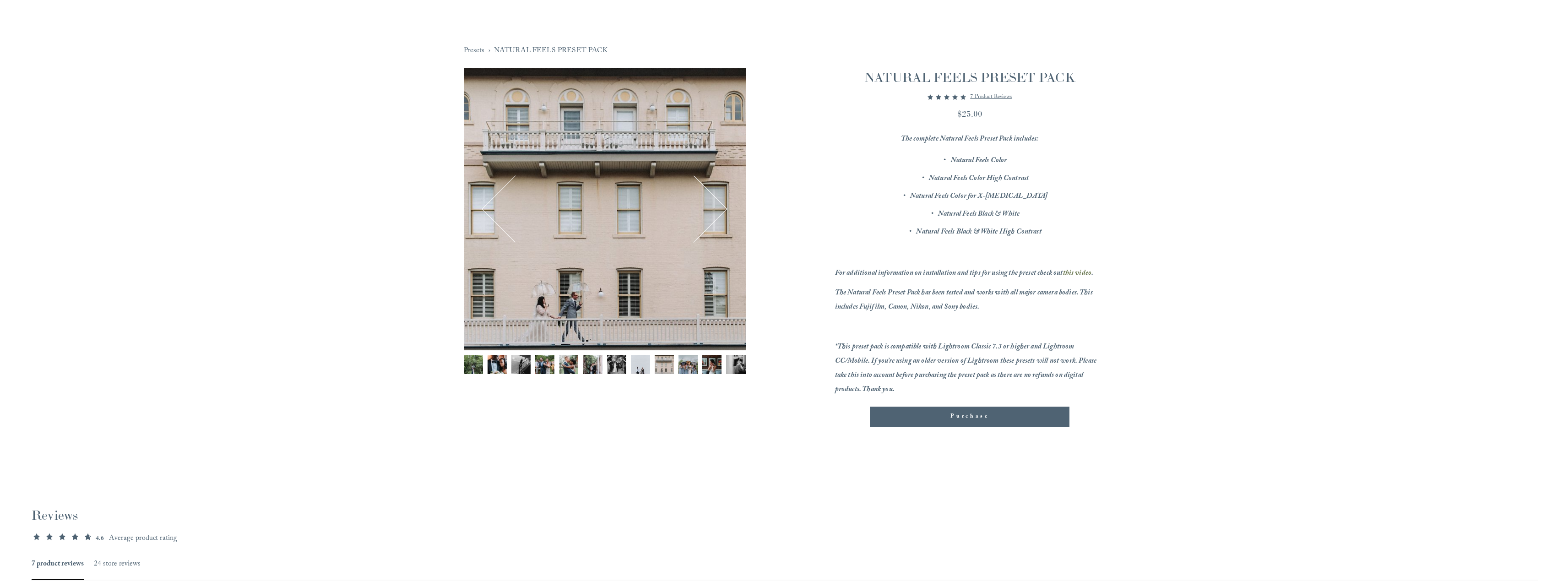
click at [689, 367] on img "Image 10 of 12" at bounding box center [688, 364] width 19 height 19
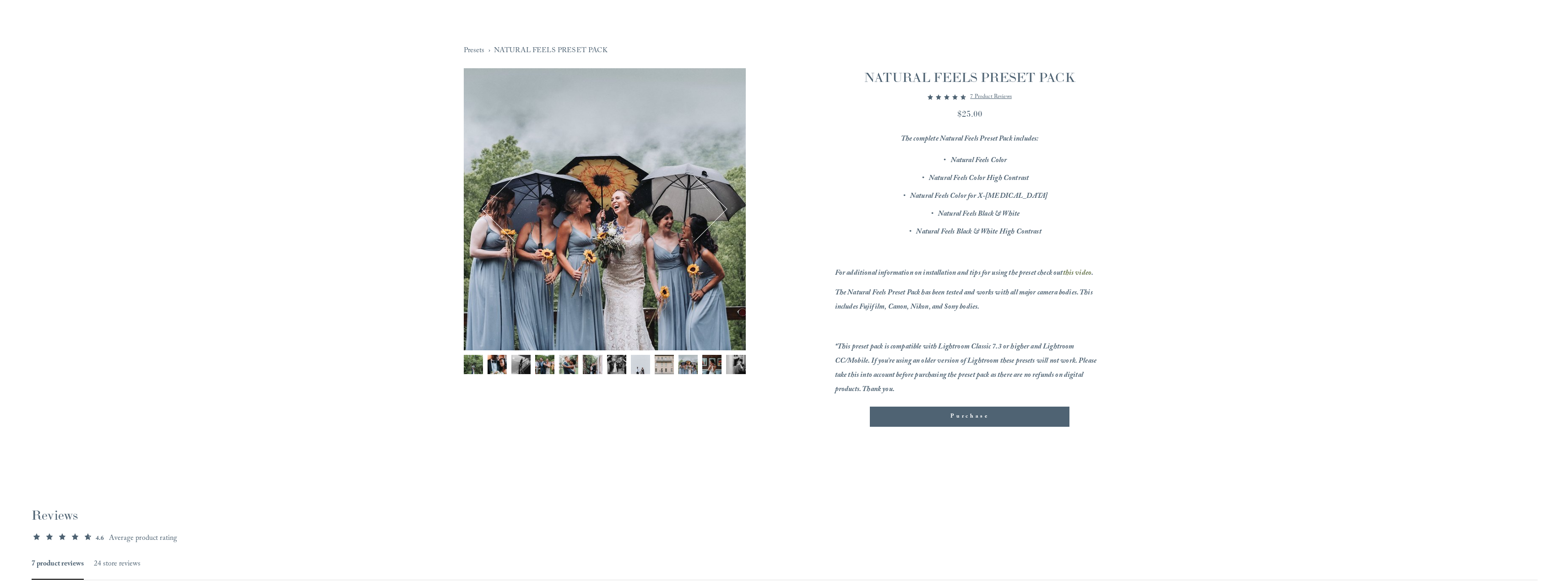
click at [713, 365] on img "Image 11 of 12" at bounding box center [712, 364] width 19 height 19
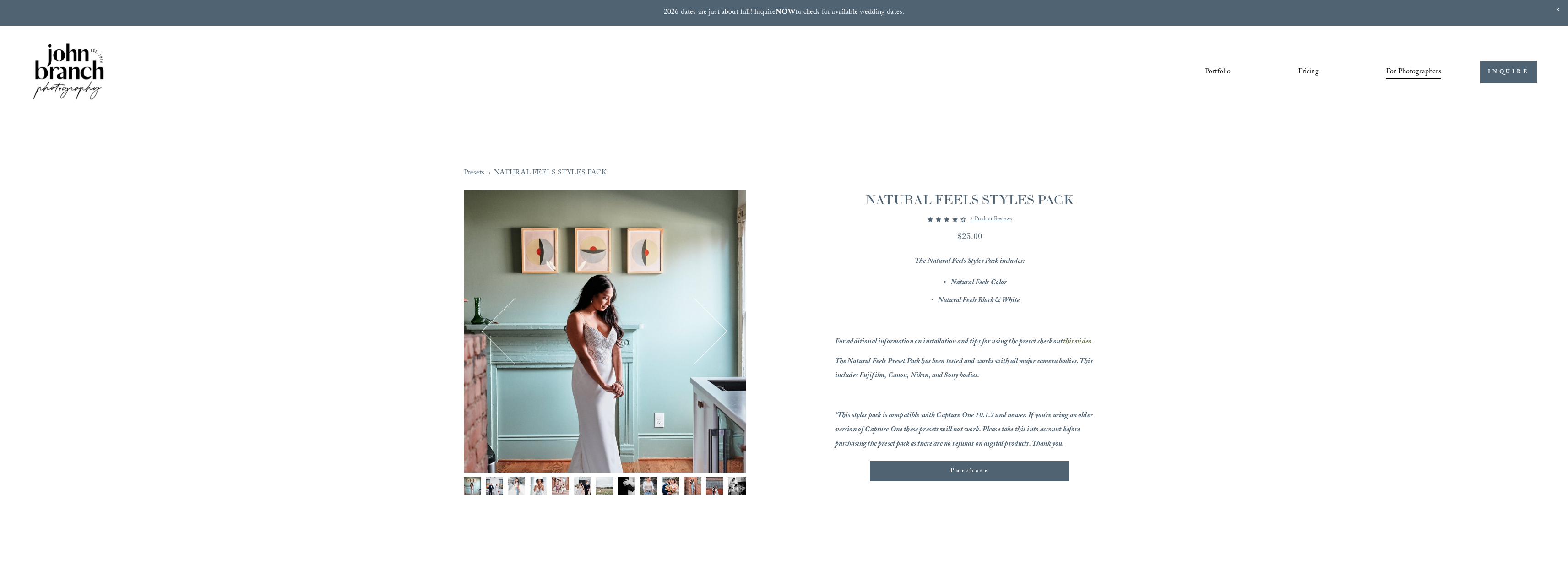
click at [516, 483] on img "Image 3 of 13" at bounding box center [516, 486] width 18 height 18
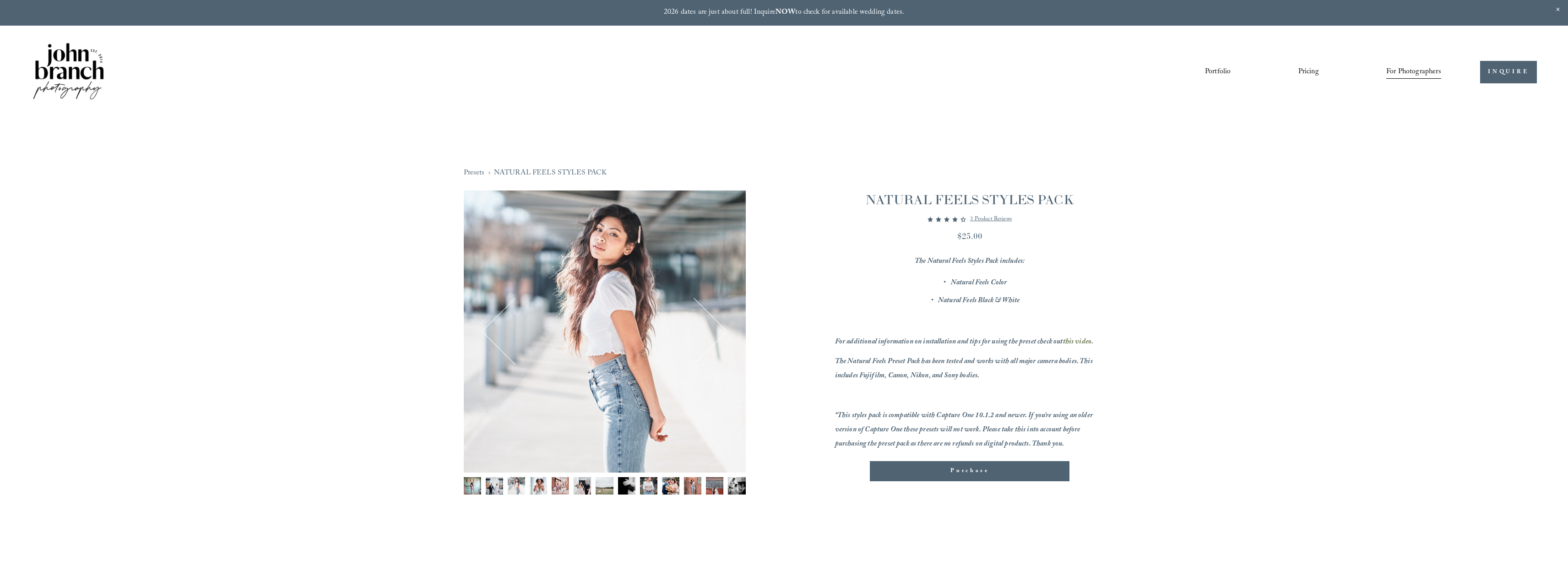
click at [544, 487] on img "Image 4 of 13" at bounding box center [538, 486] width 18 height 18
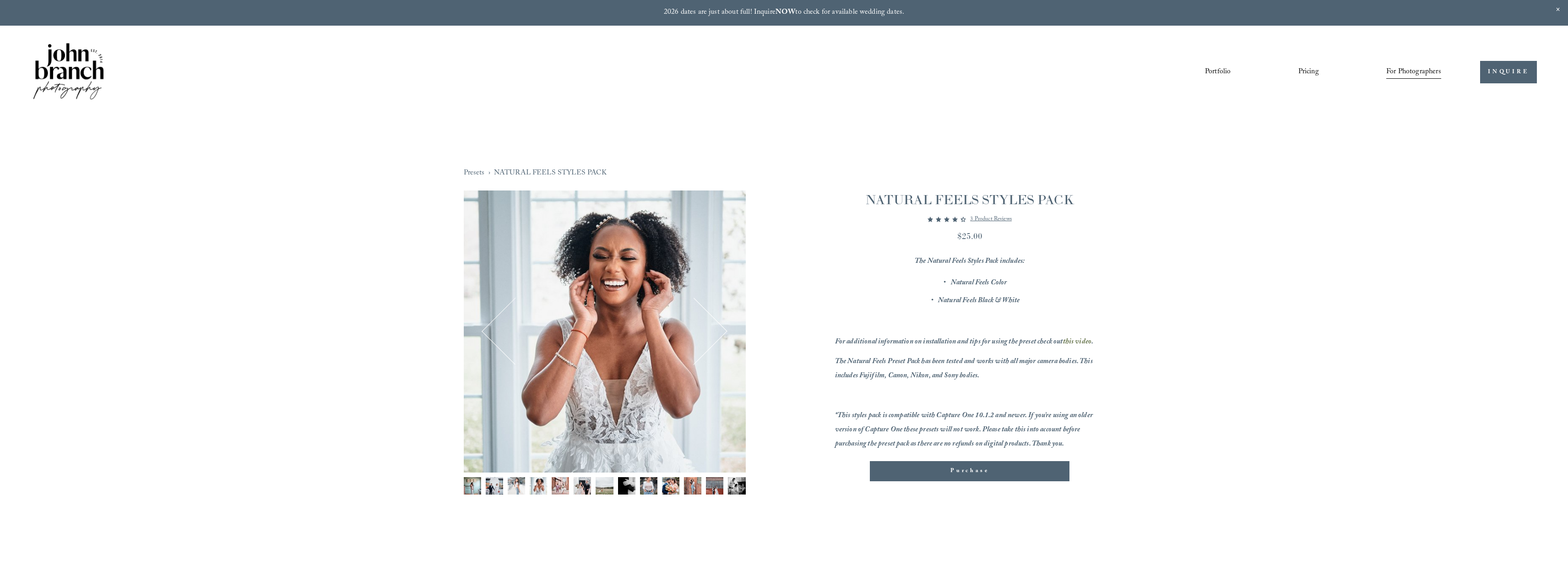
click at [567, 487] on img "Image 5 of 13" at bounding box center [560, 486] width 18 height 18
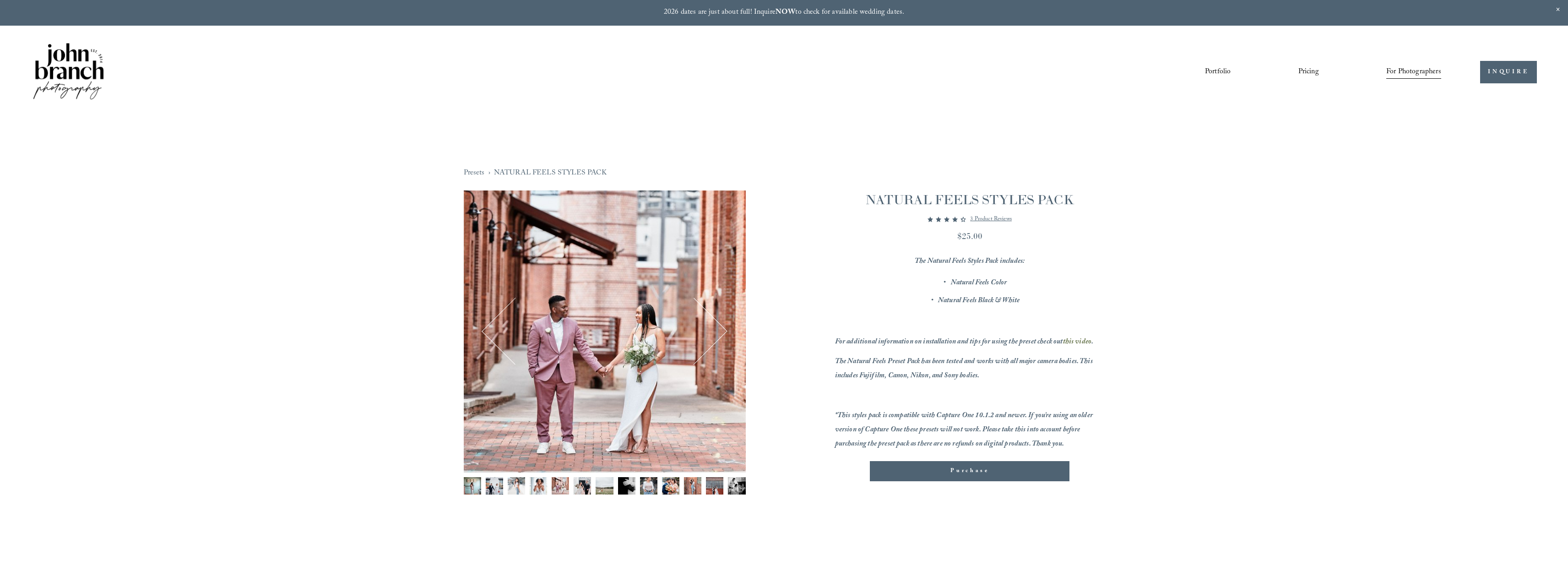
click at [591, 490] on img "Image 6 of 13" at bounding box center [582, 486] width 18 height 18
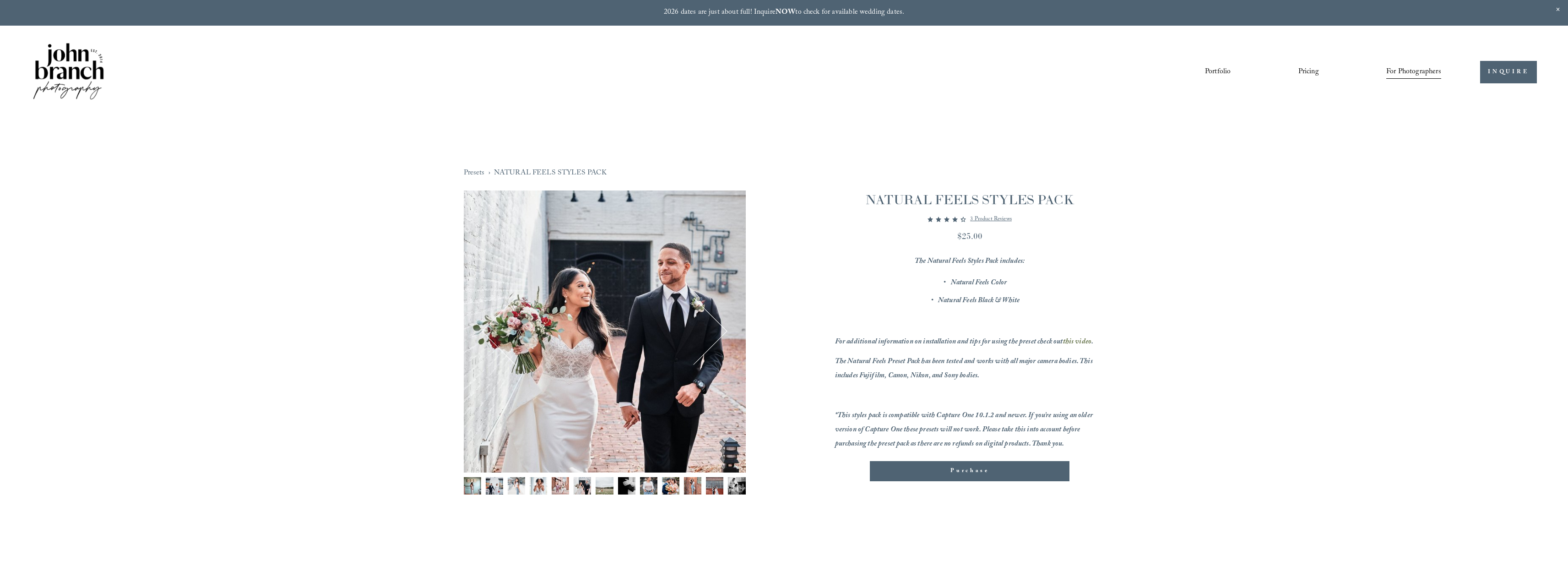
click at [626, 491] on img "Image 8 of 13" at bounding box center [627, 486] width 18 height 18
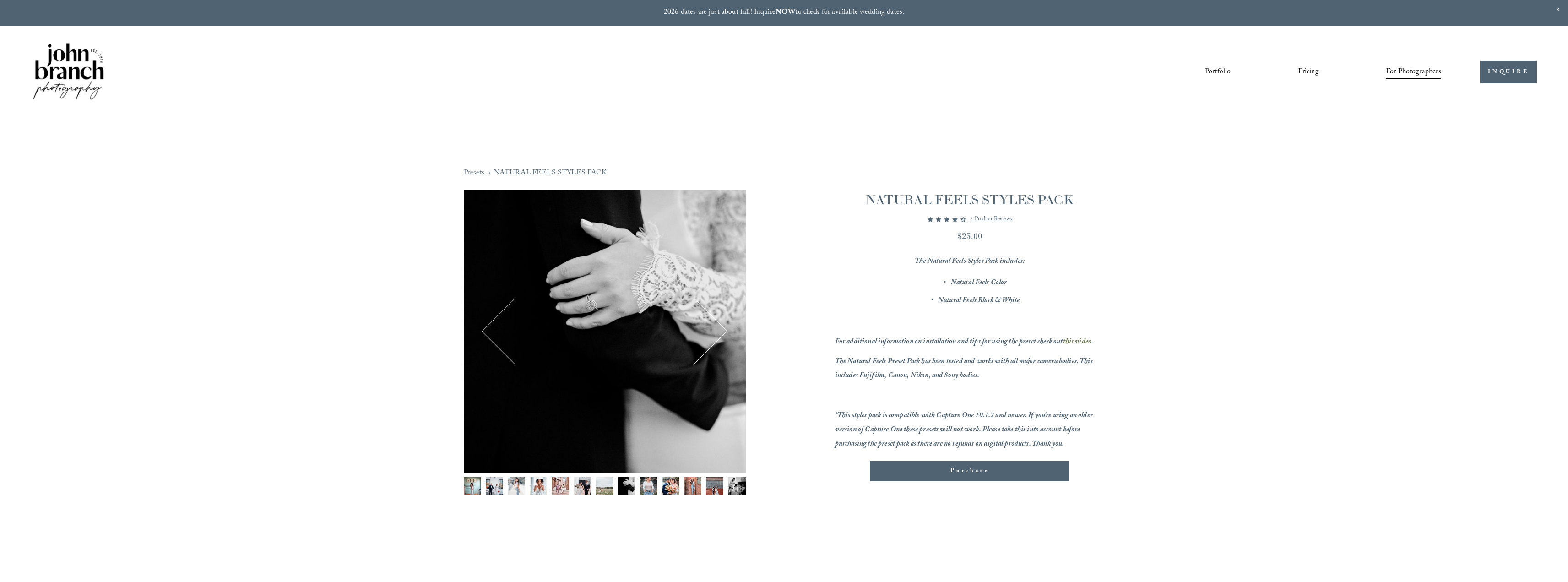
click at [649, 489] on img "Image 9 of 13" at bounding box center [648, 486] width 18 height 18
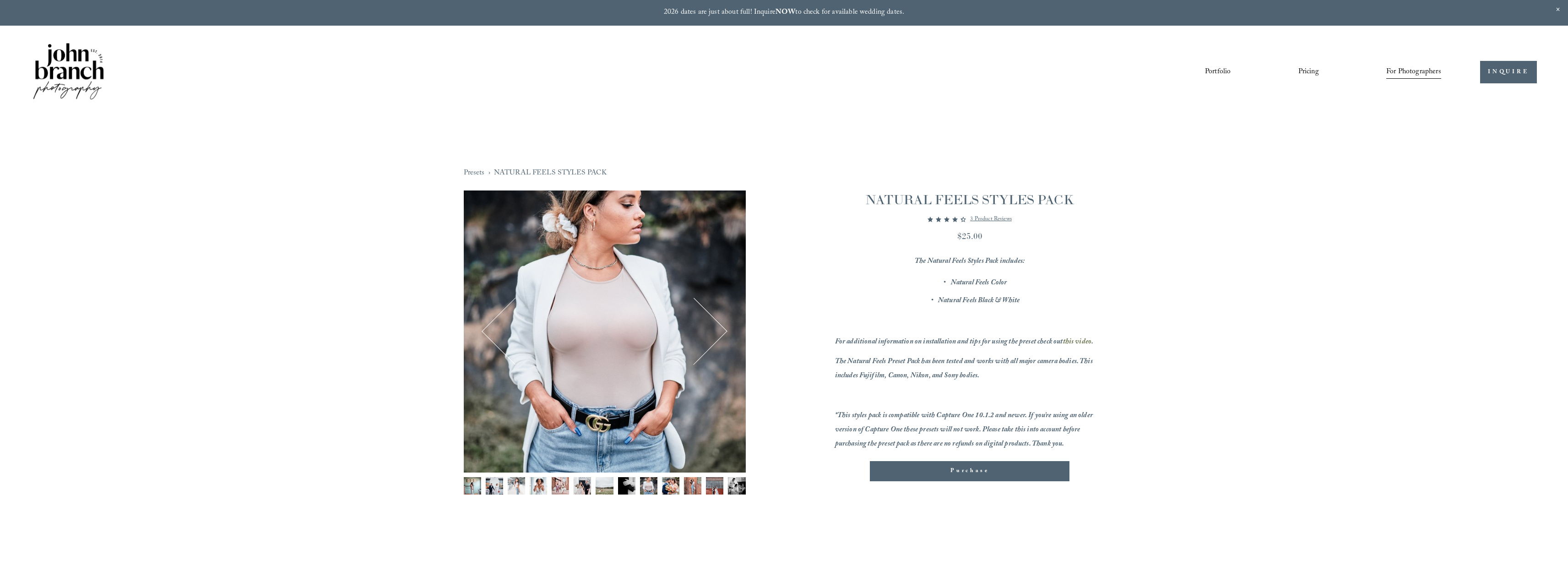
click at [673, 486] on img "Image 10 of 13" at bounding box center [671, 486] width 18 height 18
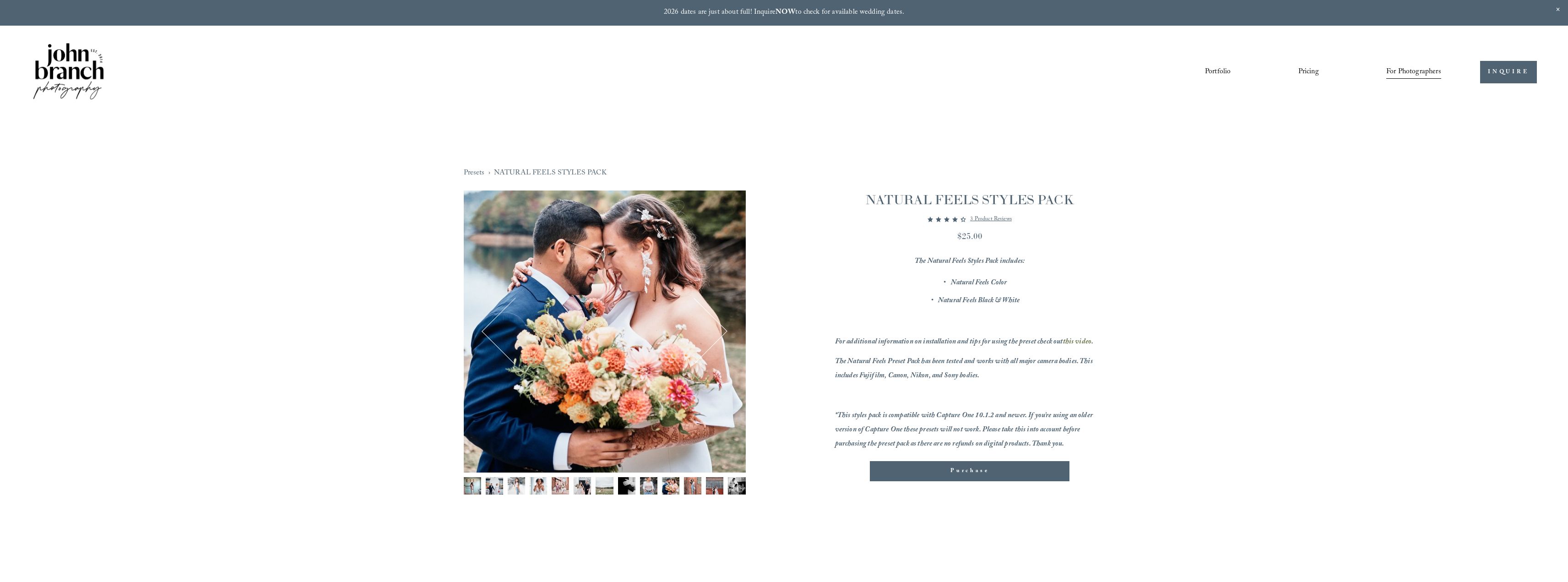
click at [697, 484] on img "Image 11 of 13" at bounding box center [693, 486] width 18 height 18
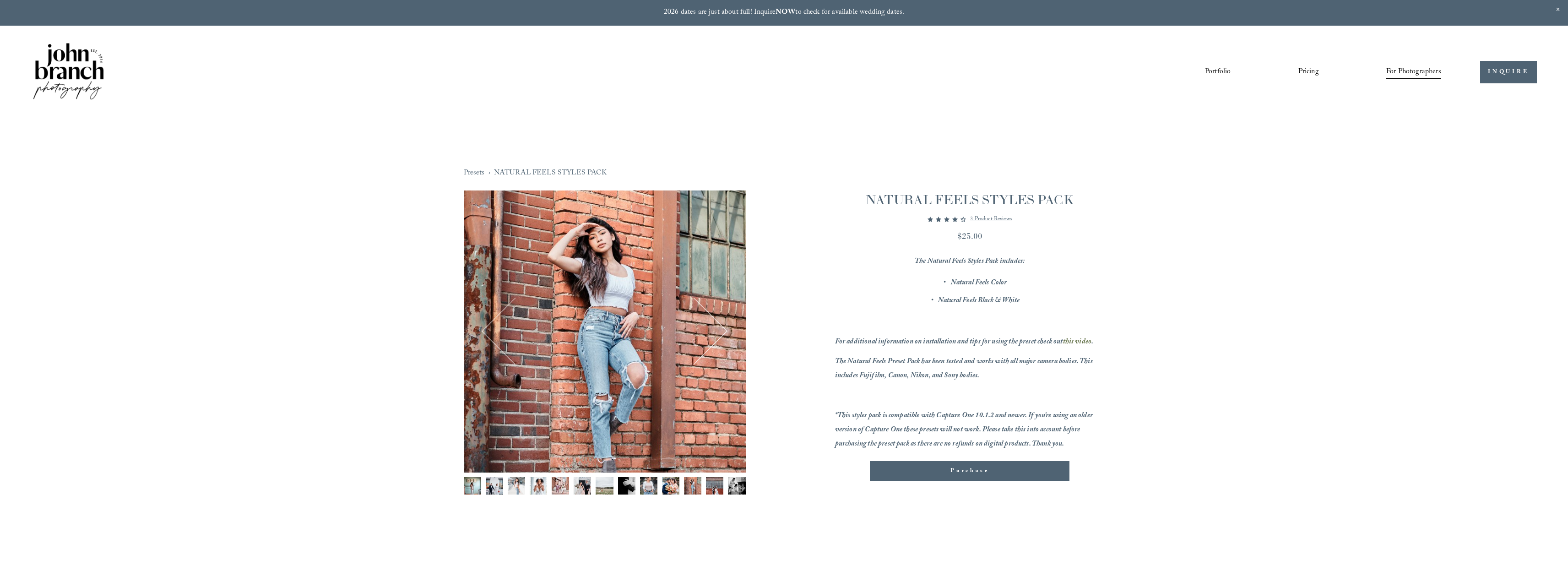
click at [713, 484] on img "Image 12 of 13" at bounding box center [714, 486] width 18 height 18
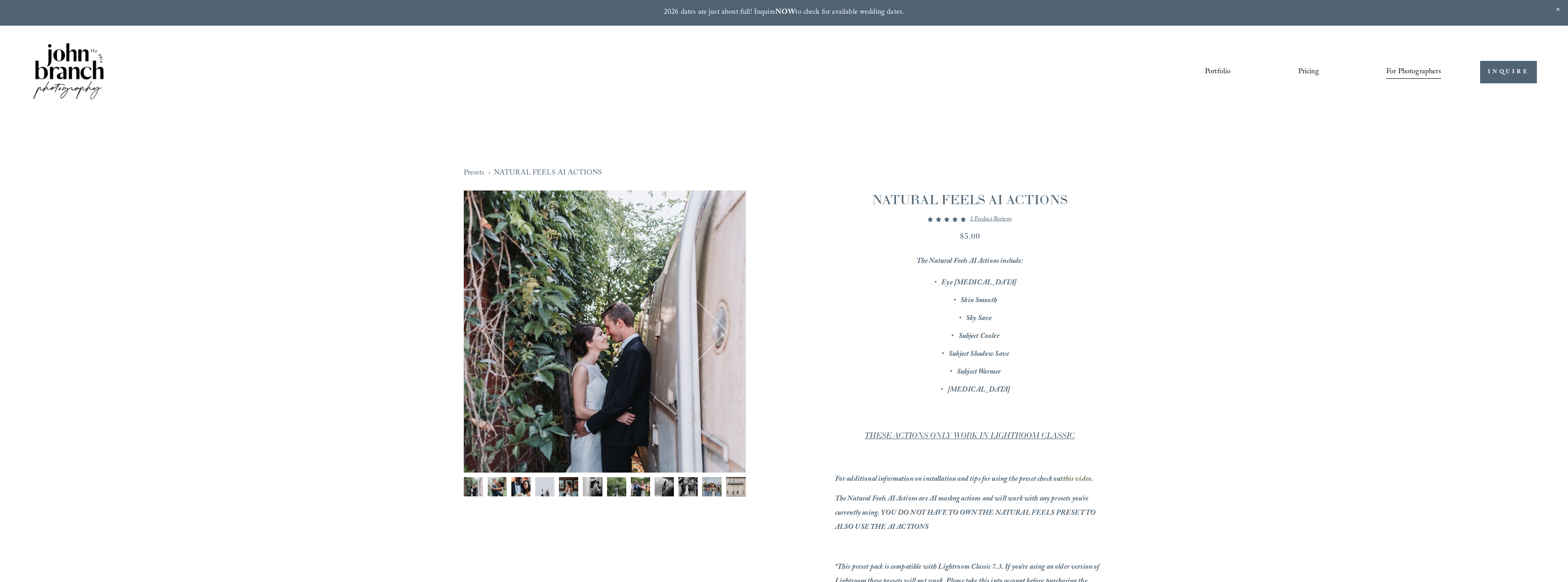
click at [501, 485] on img "Image 2 of 12" at bounding box center [497, 487] width 19 height 19
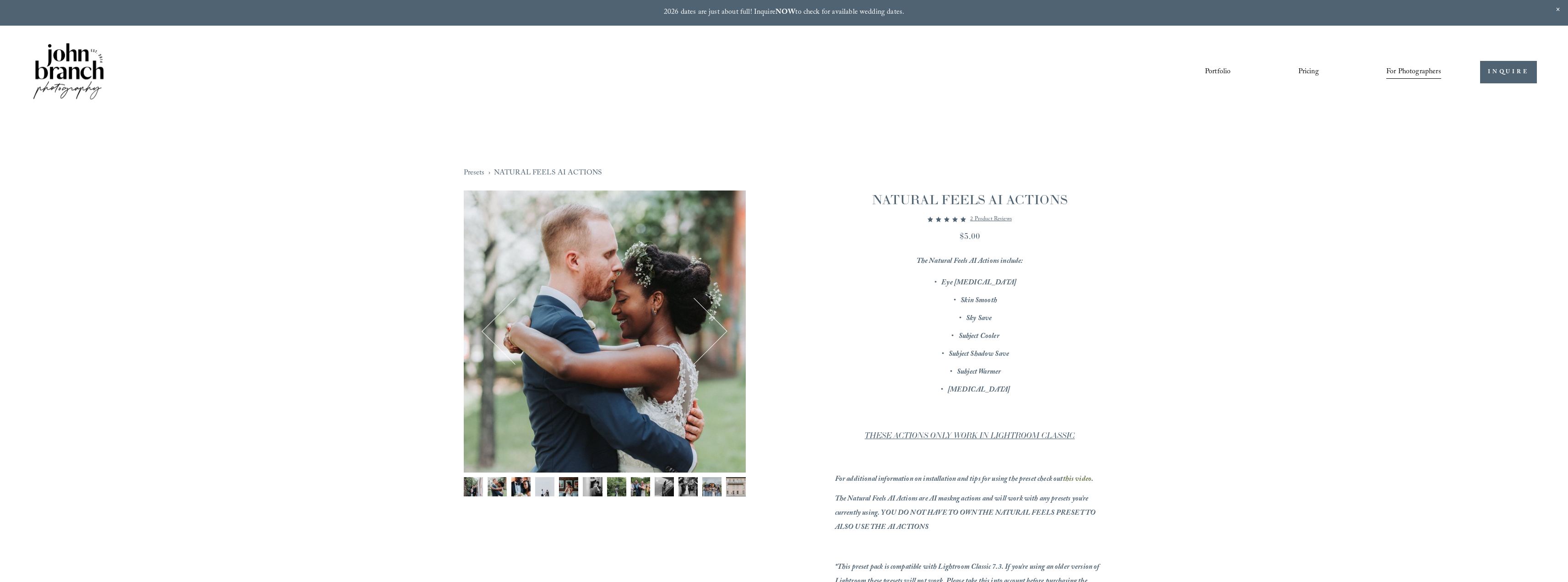
click at [529, 485] on img "Image 3 of 12" at bounding box center [520, 487] width 19 height 19
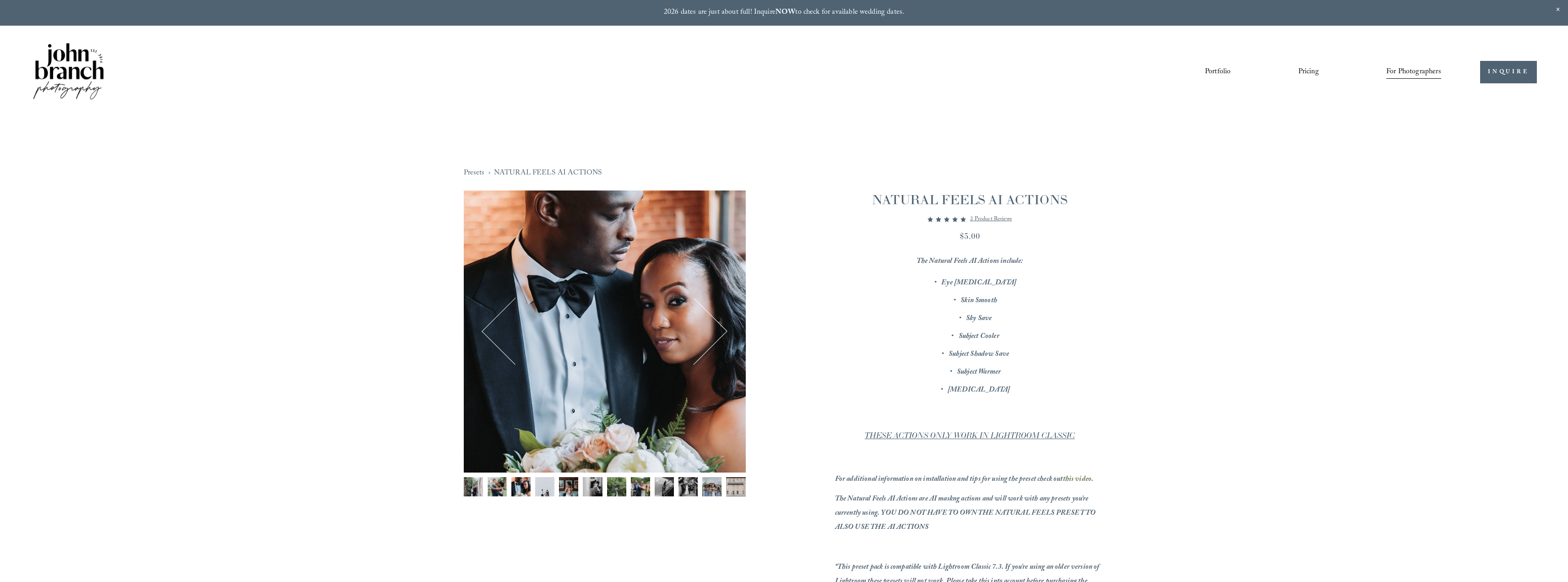
click at [563, 487] on img "Image 5 of 12" at bounding box center [568, 487] width 19 height 19
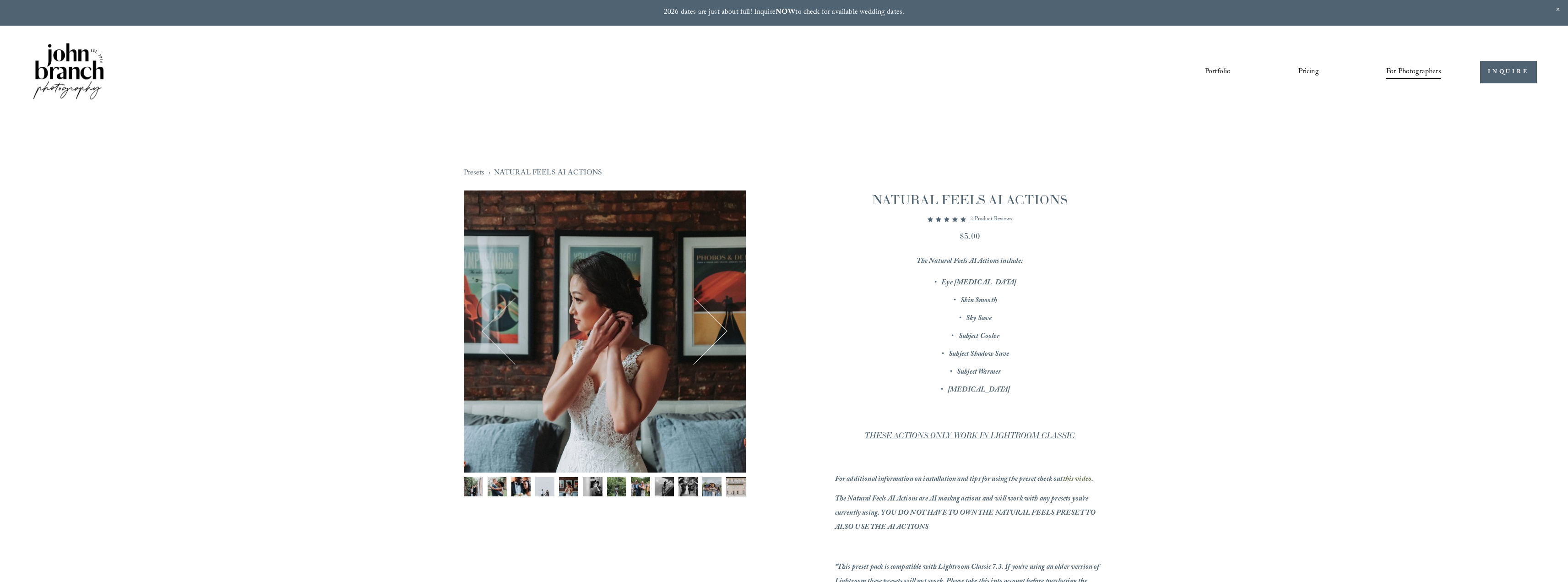
click at [599, 488] on img "Image 6 of 12" at bounding box center [592, 487] width 19 height 19
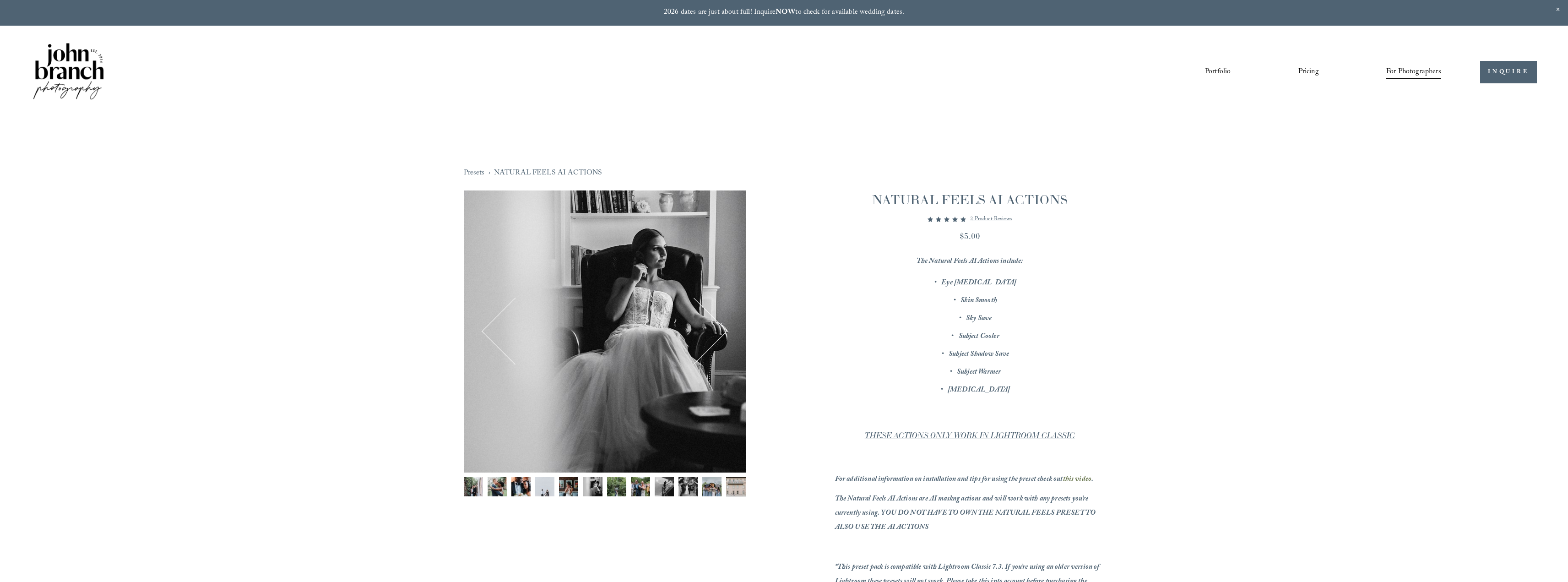
click at [615, 488] on img "Image 7 of 12" at bounding box center [616, 487] width 19 height 19
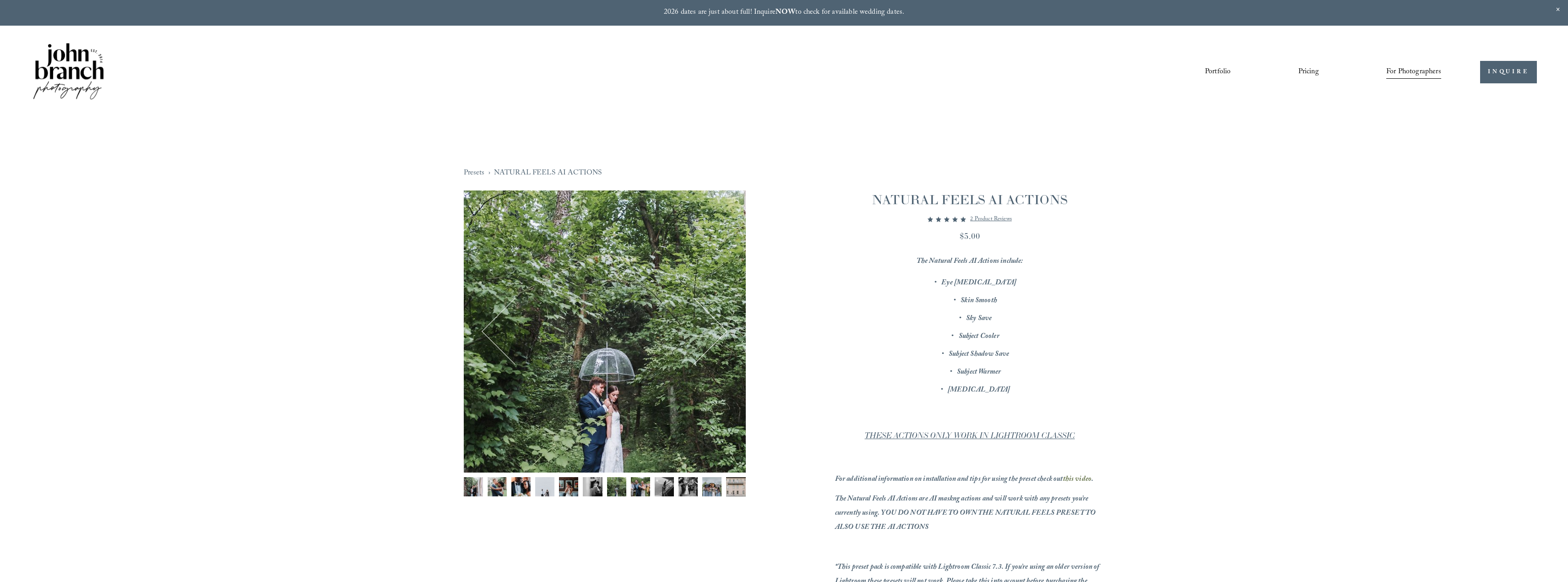
click at [640, 488] on img "Image 8 of 12" at bounding box center [640, 487] width 19 height 19
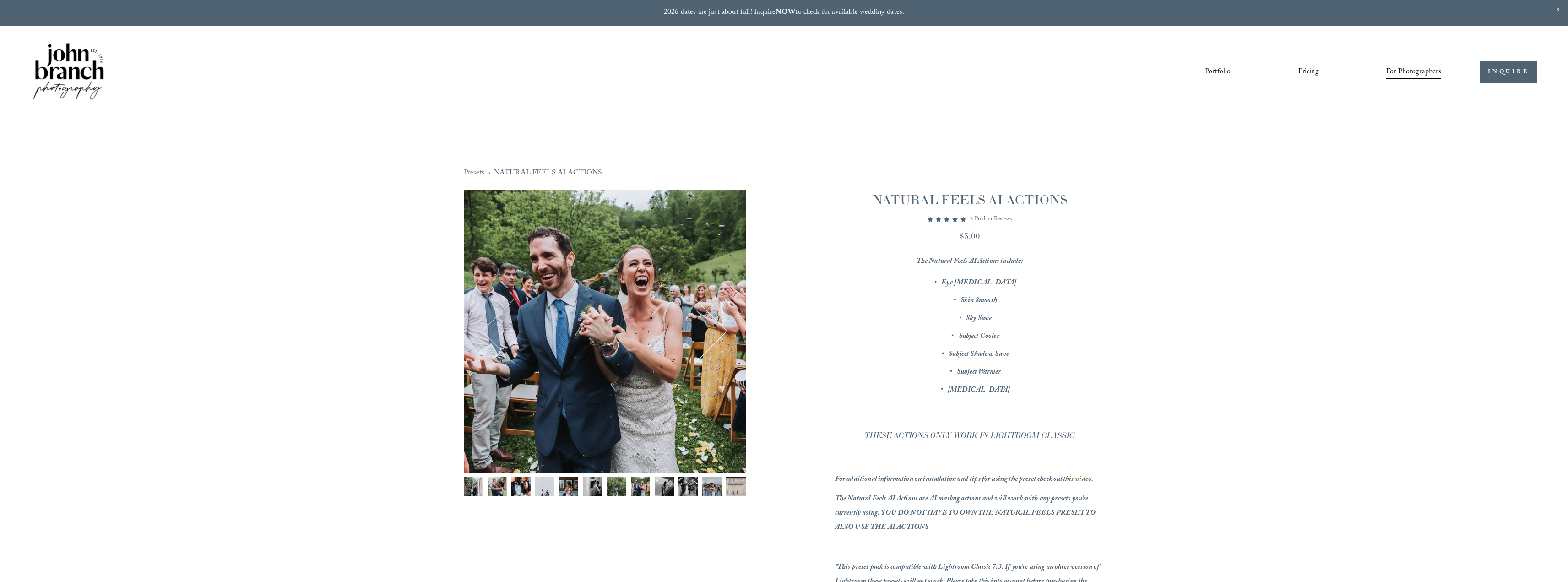
click at [661, 483] on img "Image 9 of 12" at bounding box center [664, 487] width 19 height 19
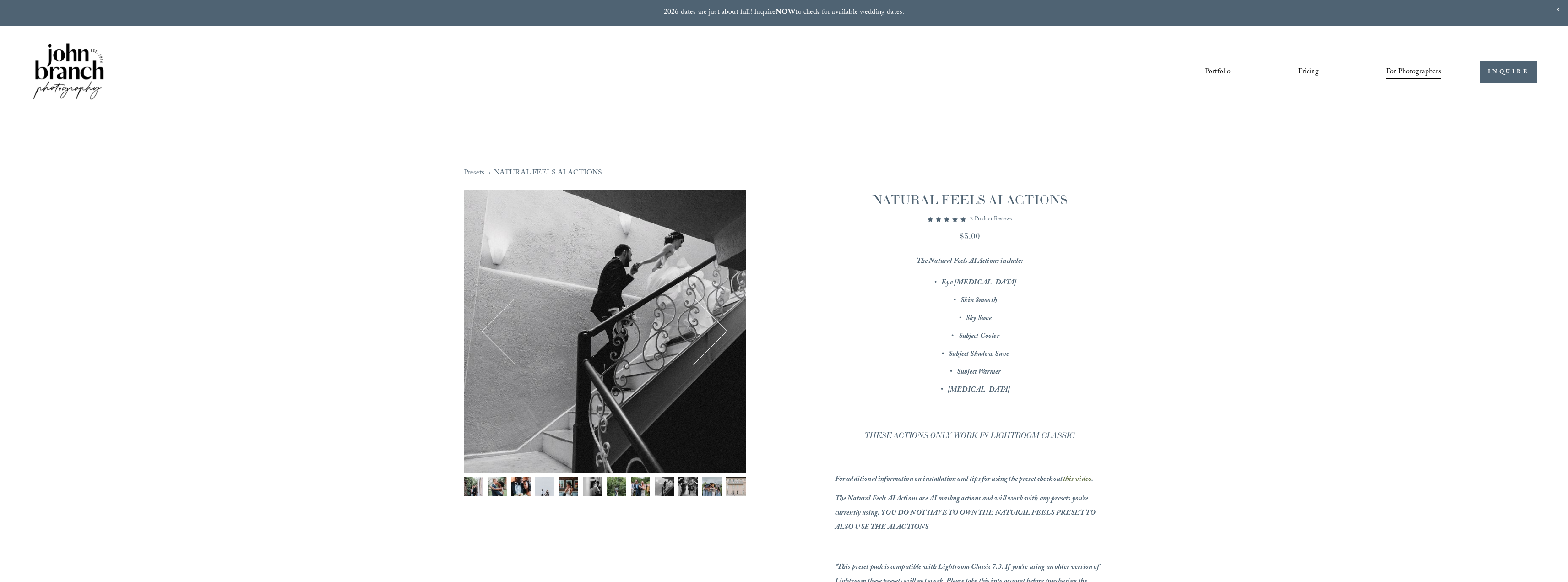
click at [687, 487] on img "Image 10 of 12" at bounding box center [688, 487] width 19 height 19
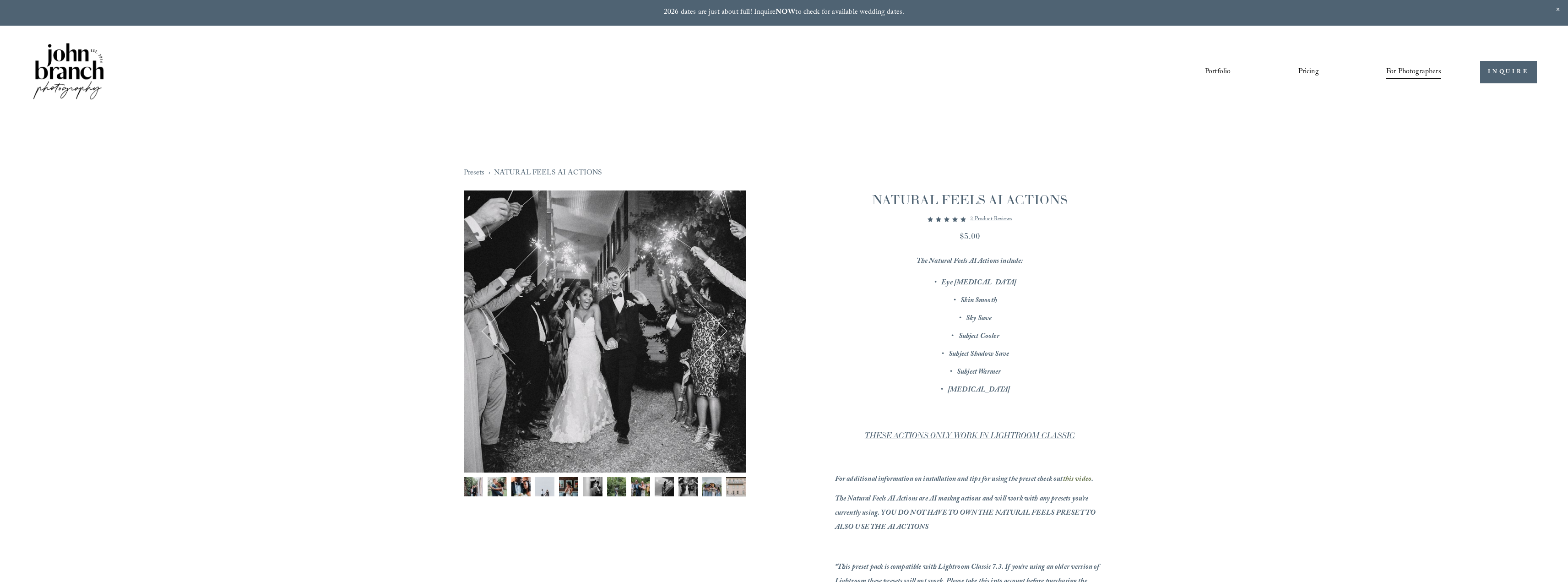
click at [703, 488] on img "Image 11 of 12" at bounding box center [712, 487] width 19 height 19
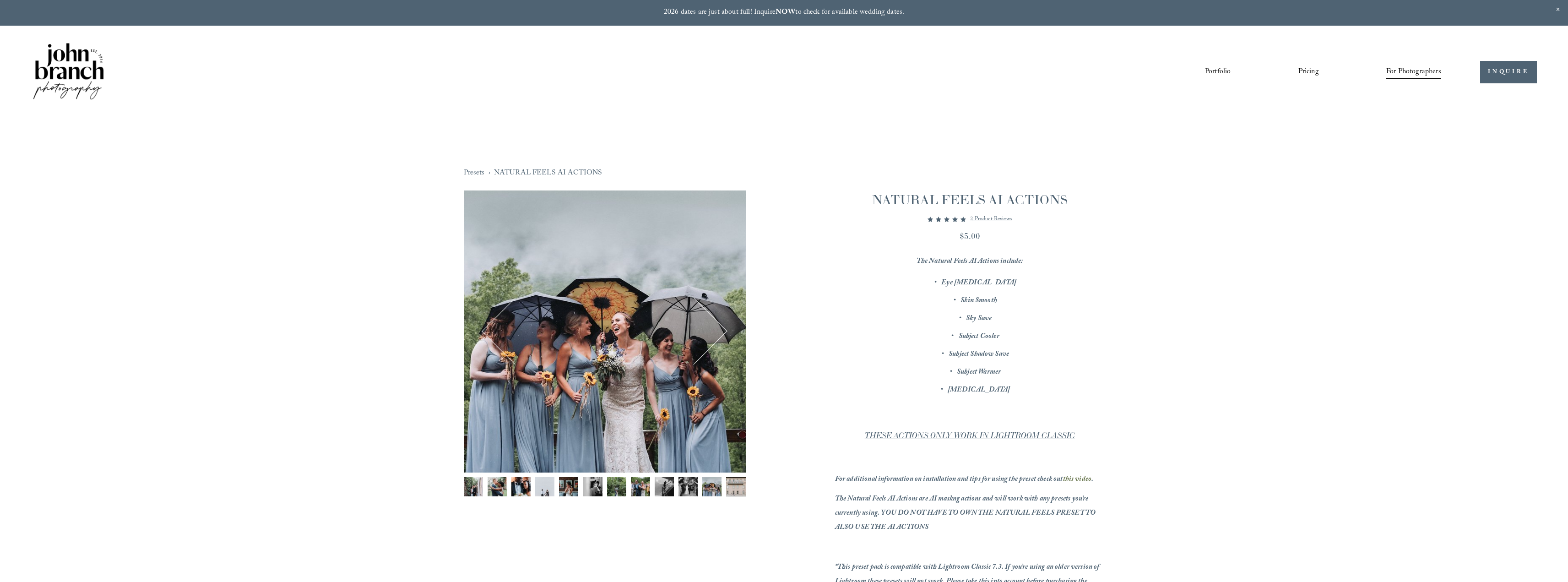
click at [727, 488] on img "Image 12 of 12" at bounding box center [735, 487] width 19 height 19
